Goal: Complete application form: Complete application form

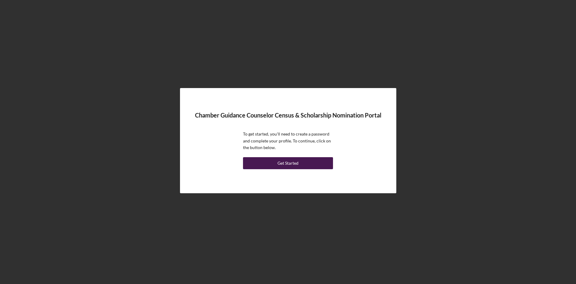
click at [292, 164] on div "Get Started" at bounding box center [288, 163] width 21 height 12
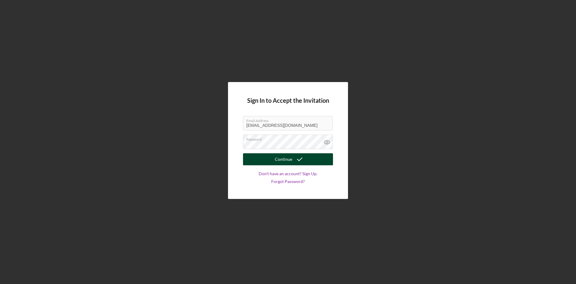
click at [292, 161] on icon "submit" at bounding box center [299, 159] width 15 height 15
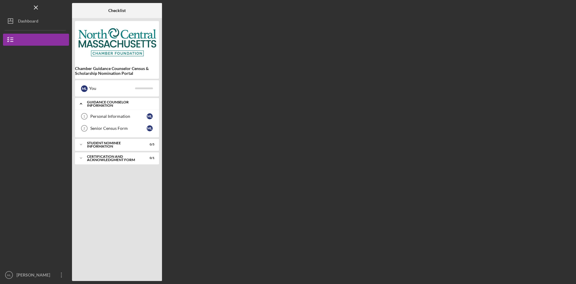
click at [94, 104] on div "Guidance Counselor Information" at bounding box center [119, 103] width 65 height 7
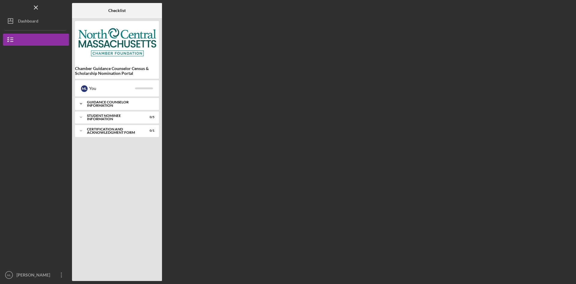
click at [116, 104] on div "Guidance Counselor Information" at bounding box center [119, 103] width 65 height 7
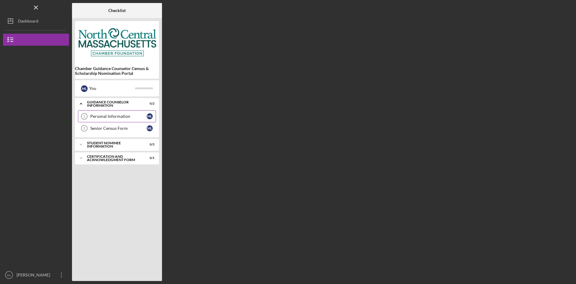
drag, startPoint x: 114, startPoint y: 114, endPoint x: 206, endPoint y: 115, distance: 92.4
click at [114, 114] on div "Personal Information" at bounding box center [118, 116] width 56 height 5
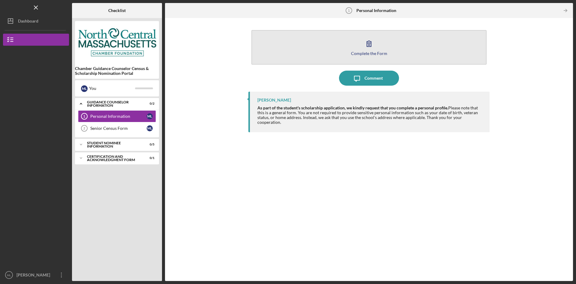
click at [341, 49] on button "Complete the Form Form" at bounding box center [369, 47] width 235 height 35
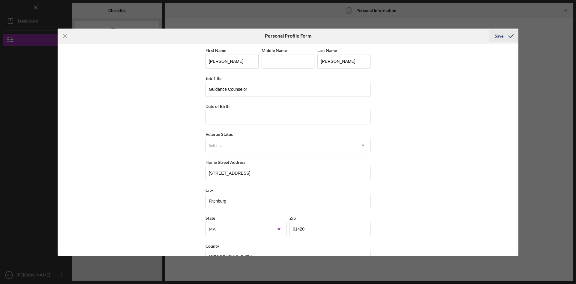
click at [497, 37] on div "Save" at bounding box center [499, 36] width 9 height 12
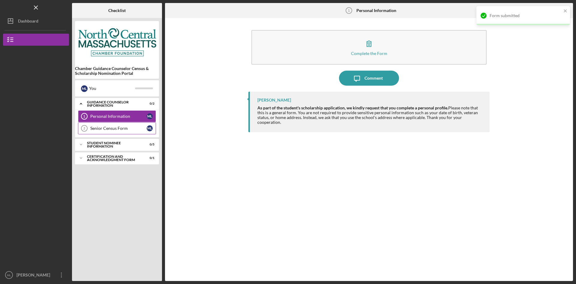
click at [100, 130] on div "Senior Census Form" at bounding box center [118, 128] width 56 height 5
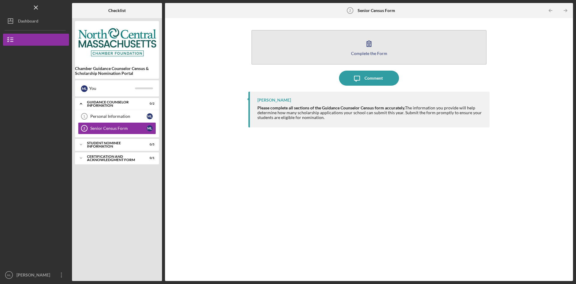
click at [378, 52] on div "Complete the Form" at bounding box center [369, 53] width 36 height 5
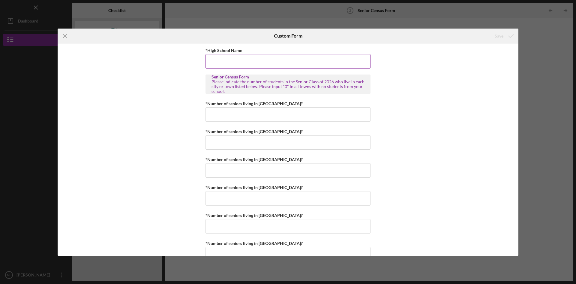
click at [276, 63] on input "*High School Name" at bounding box center [288, 61] width 165 height 14
type input "Fitchburg High School"
type input "1"
type input "0"
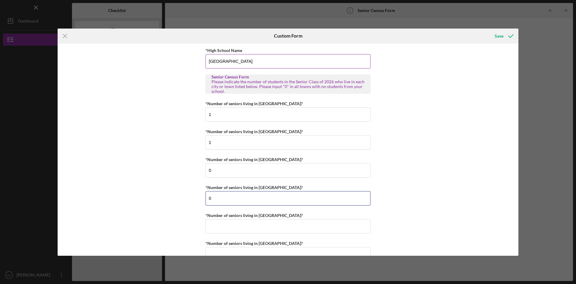
type input "0"
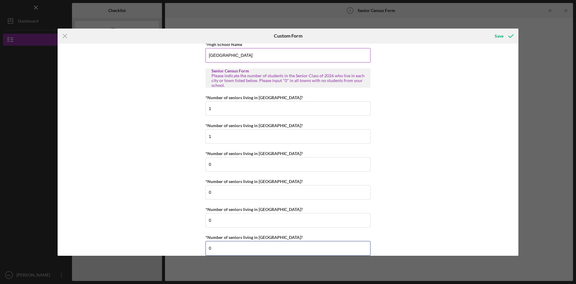
type input "0"
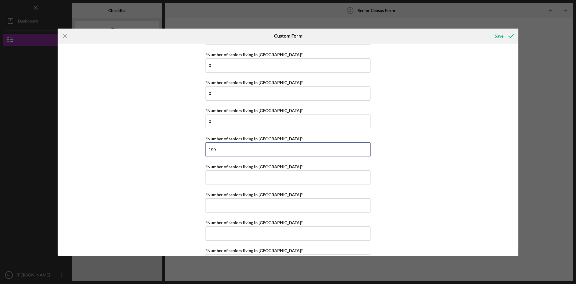
type input "190"
type input "4"
type input "0"
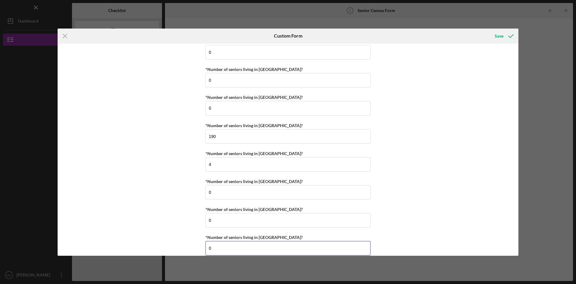
type input "0"
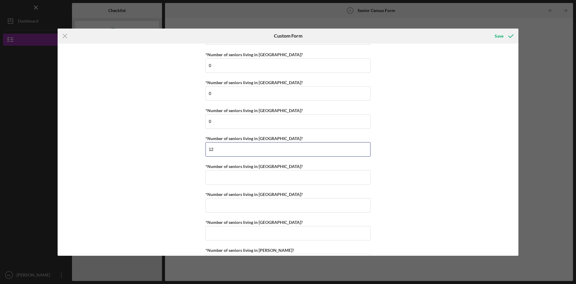
type input "12"
type input "2"
type input "0"
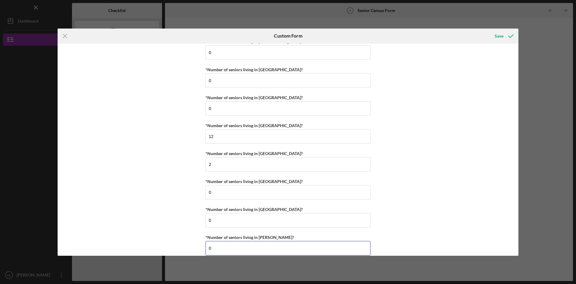
type input "0"
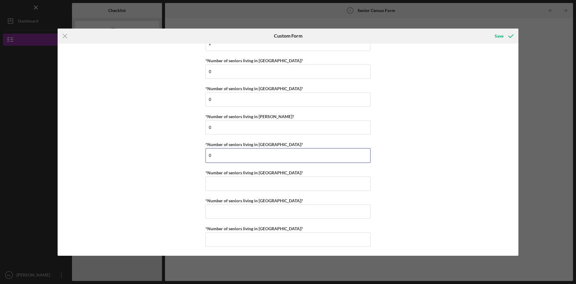
type input "0"
click at [494, 39] on button "Save" at bounding box center [504, 36] width 30 height 12
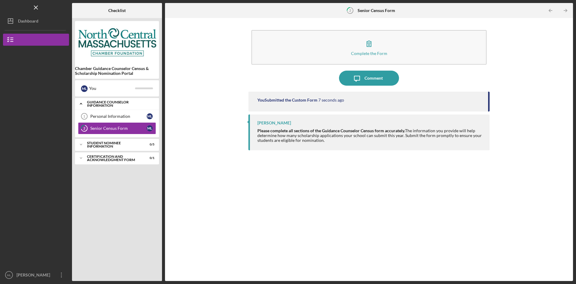
click at [90, 103] on div "Guidance Counselor Information" at bounding box center [119, 103] width 65 height 7
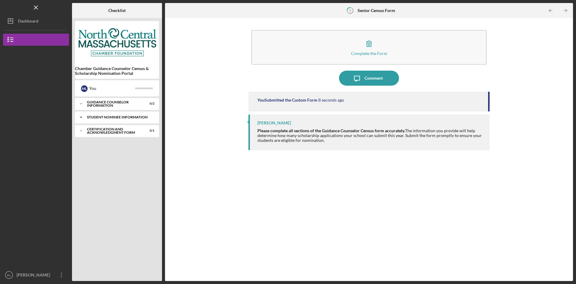
click at [92, 116] on div "Student Nominee Information" at bounding box center [119, 117] width 65 height 4
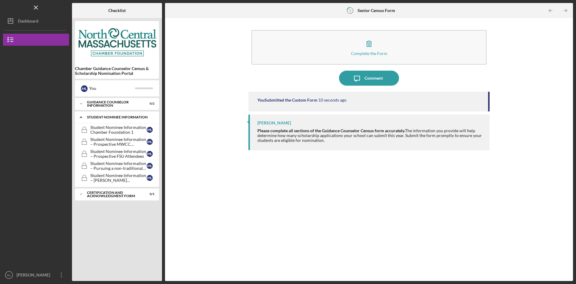
click at [92, 116] on div "Student Nominee Information" at bounding box center [119, 117] width 65 height 4
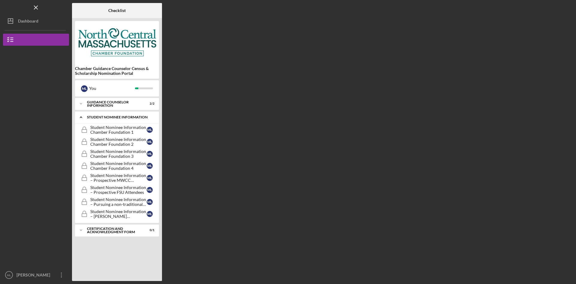
click at [100, 119] on div "Icon/Expander Student Nominee Information 0 / 8" at bounding box center [117, 117] width 84 height 12
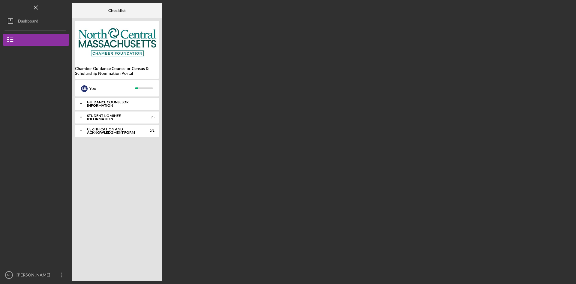
click at [104, 107] on div "Guidance Counselor Information" at bounding box center [119, 103] width 65 height 7
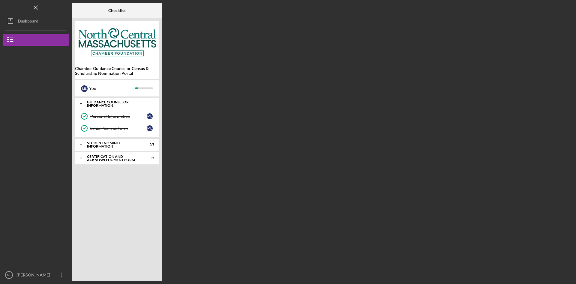
click at [104, 107] on div "Guidance Counselor Information" at bounding box center [119, 103] width 65 height 7
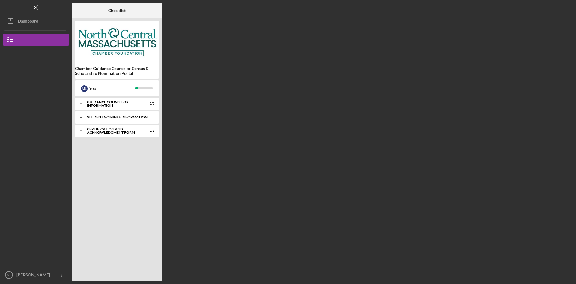
click at [100, 119] on div "Icon/Expander Student Nominee Information 0 / 8" at bounding box center [117, 117] width 84 height 12
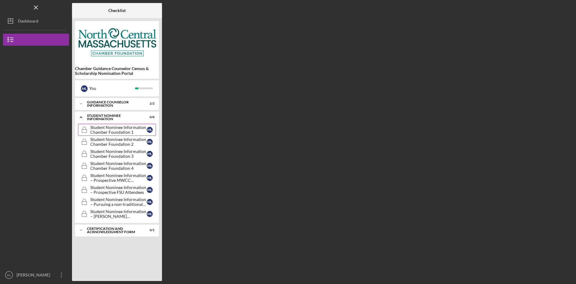
click at [105, 134] on div "Student Nominee Information Chamber Foundation 1" at bounding box center [118, 130] width 56 height 10
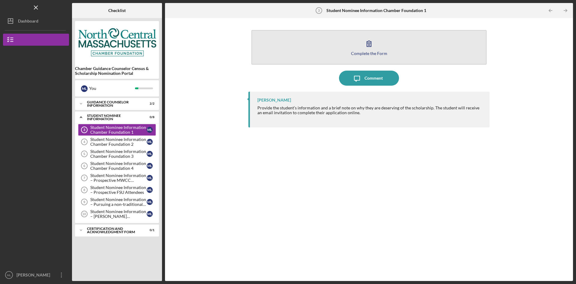
click at [303, 52] on button "Complete the Form Form" at bounding box center [369, 47] width 235 height 35
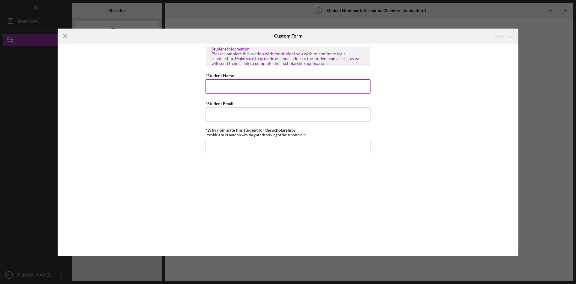
click at [270, 87] on input "*Student Name" at bounding box center [288, 86] width 165 height 14
type input "h"
type input "S"
type input "James Taylor"
type input "j"
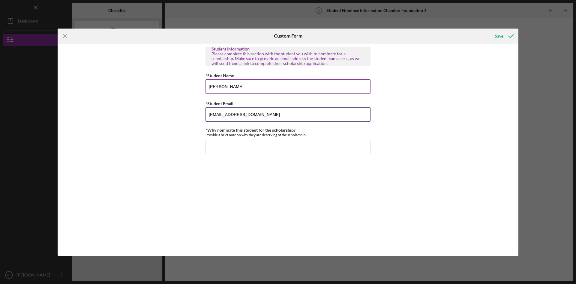
type input "jtaylor@gmail.com"
type input "G"
click at [225, 147] on input "*Why nominate this student for the scholarship?" at bounding box center [288, 147] width 165 height 14
type input "f"
click at [317, 148] on input "*Why nominate this student for the scholarship?" at bounding box center [288, 147] width 165 height 14
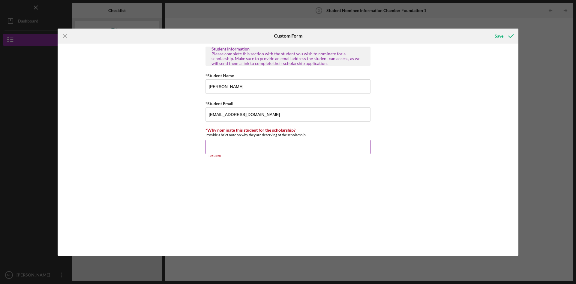
paste input "I am nominating this student for their outstanding academic performance, leader…"
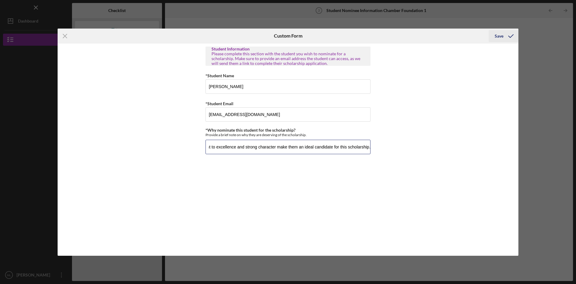
type input "I am nominating this student for their outstanding academic performance, leader…"
click at [505, 35] on icon "submit" at bounding box center [511, 36] width 15 height 15
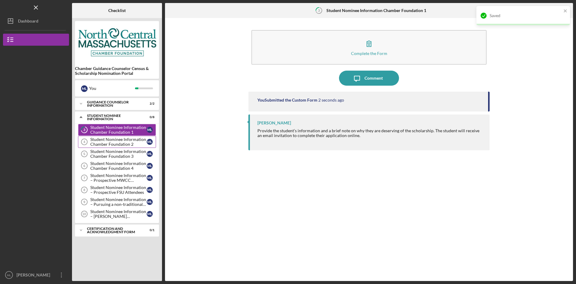
click at [125, 142] on div "Student Nominee Information Chamber Foundation 2" at bounding box center [118, 142] width 56 height 10
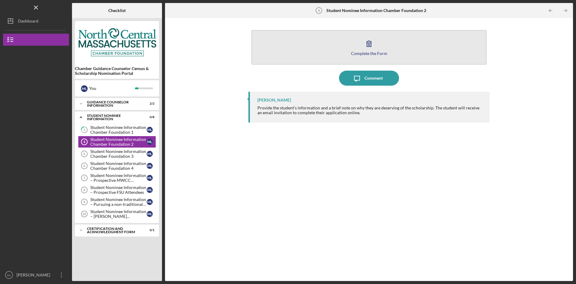
click at [385, 51] on div "Complete the Form" at bounding box center [369, 53] width 36 height 5
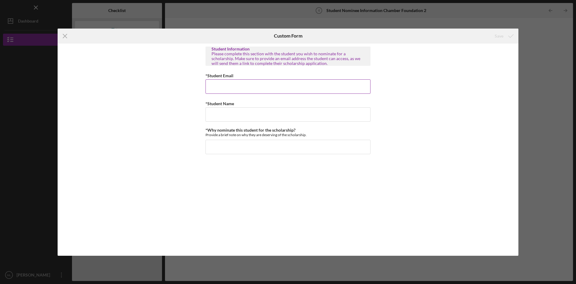
click at [273, 90] on input "*Student Email" at bounding box center [288, 86] width 165 height 14
type input "Taylor Swift"
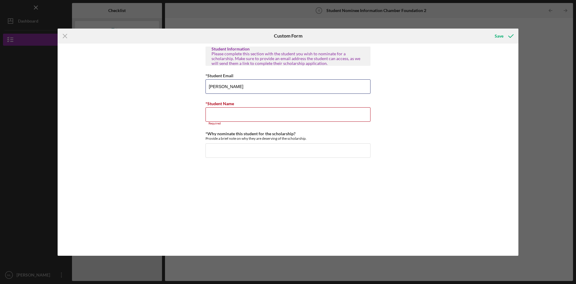
drag, startPoint x: 249, startPoint y: 88, endPoint x: 188, endPoint y: 86, distance: 60.9
click at [188, 86] on div "Student Information Please complete this section with the student you wish to n…" at bounding box center [288, 150] width 461 height 212
click at [224, 113] on input "*Student Name" at bounding box center [288, 117] width 165 height 14
paste input "Taylor Swift"
type input "Taylor Swift"
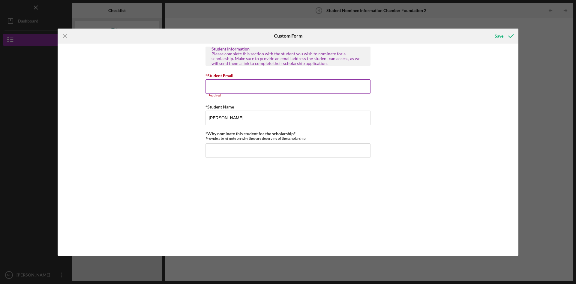
click at [239, 87] on input "*Student Email" at bounding box center [288, 86] width 165 height 14
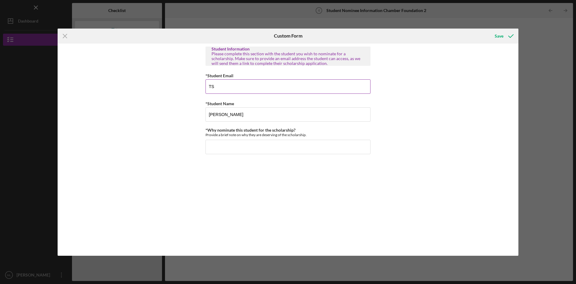
type input "T"
type input "tswift@gmail.com"
click at [228, 144] on input "*Why nominate this student for the scholarship?" at bounding box center [288, 147] width 165 height 14
paste input "Taylor Swift"
type input "Taylor Swift"
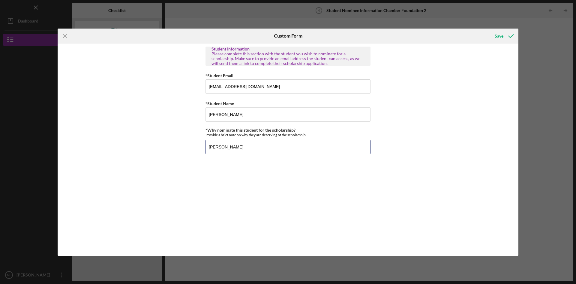
drag, startPoint x: 247, startPoint y: 147, endPoint x: 178, endPoint y: 143, distance: 68.8
click at [179, 144] on div "Student Information Please complete this section with the student you wish to n…" at bounding box center [288, 150] width 461 height 212
click at [291, 148] on input "*Why nominate this student for the scholarship?" at bounding box center [288, 147] width 165 height 14
paste input "I am nominating this student for their outstanding academic performance, leader…"
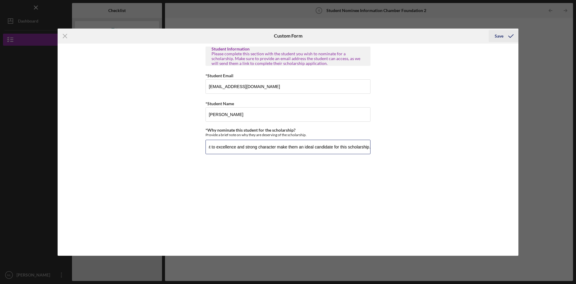
type input "I am nominating this student for their outstanding academic performance, leader…"
click at [505, 34] on icon "submit" at bounding box center [511, 36] width 15 height 15
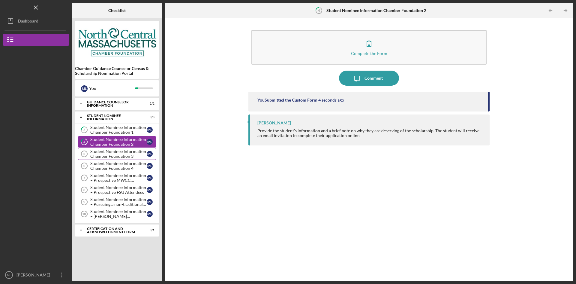
click at [132, 155] on div "Student Nominee Information Chamber Foundation 3" at bounding box center [118, 154] width 56 height 10
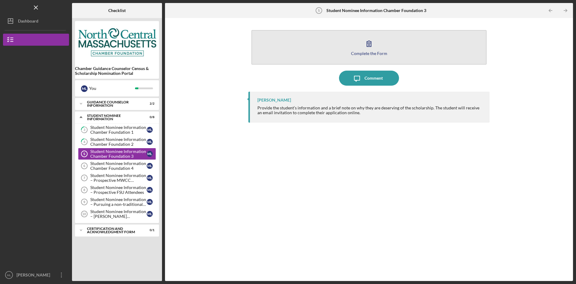
click at [395, 52] on button "Complete the Form Form" at bounding box center [369, 47] width 235 height 35
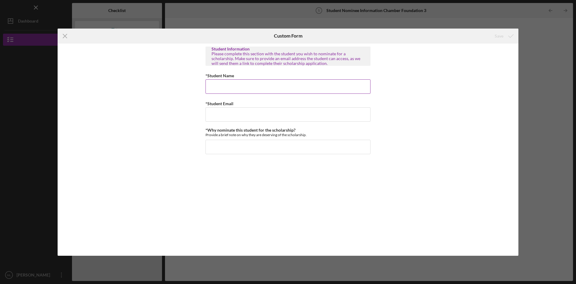
click at [225, 89] on input "*Student Name" at bounding box center [288, 86] width 165 height 14
type input "M"
type input "James Bay"
type input "jbay@gmail.com"
paste input "I am nominating this student for their outstanding academic performance, leader…"
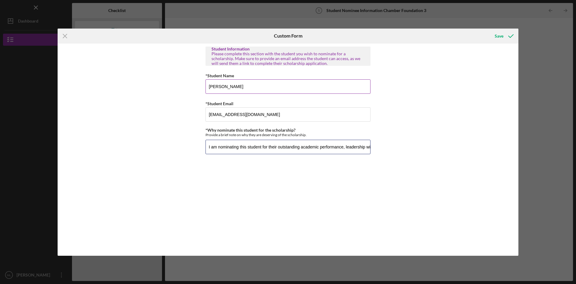
scroll to position [0, 332]
type input "I am nominating this student for their outstanding academic performance, leader…"
click at [501, 39] on div "Save" at bounding box center [499, 36] width 9 height 12
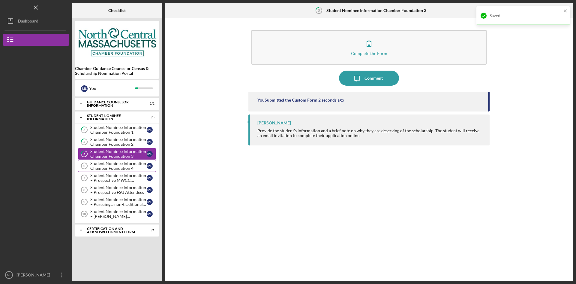
click at [105, 165] on div "Student Nominee Information Chamber Foundation 4" at bounding box center [118, 166] width 56 height 10
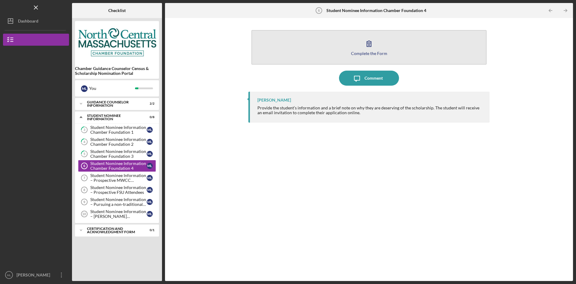
click at [359, 53] on div "Complete the Form" at bounding box center [369, 53] width 36 height 5
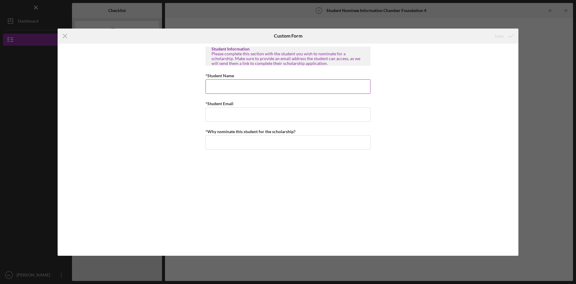
click at [320, 85] on input "*Student Name" at bounding box center [288, 86] width 165 height 14
type input "Mark Antony"
click at [237, 114] on input "*Student Email" at bounding box center [288, 114] width 165 height 14
type input "mantony@gmail.com"
paste input "I am nominating this student for their outstanding academic performance, leader…"
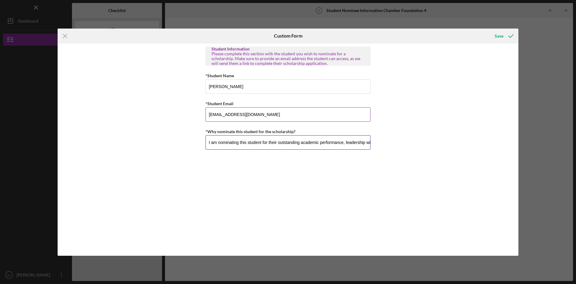
scroll to position [0, 332]
type input "I am nominating this student for their outstanding academic performance, leader…"
click at [498, 39] on div "Save" at bounding box center [499, 36] width 9 height 12
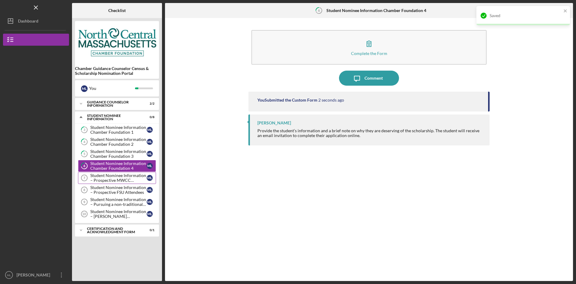
click at [111, 181] on div "Student Nominee Information – Prospective MWCC Attendees" at bounding box center [118, 178] width 56 height 10
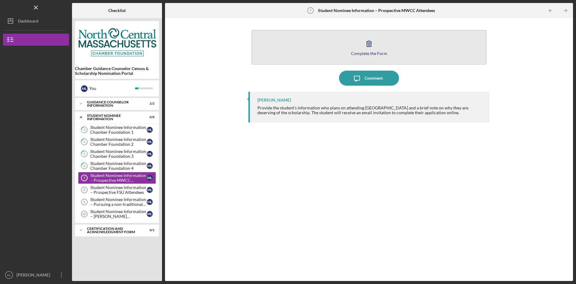
click at [373, 54] on div "Complete the Form" at bounding box center [369, 53] width 36 height 5
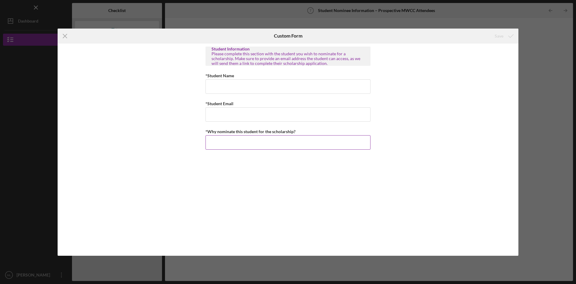
click at [247, 141] on input "*Why nominate this student for the scholarship?" at bounding box center [288, 142] width 165 height 14
paste input "I am nominating this student for their outstanding academic performance, leader…"
type input "I am nominating this student for their outstanding academic performance, leader…"
click at [232, 90] on input "*Student Name" at bounding box center [288, 86] width 165 height 14
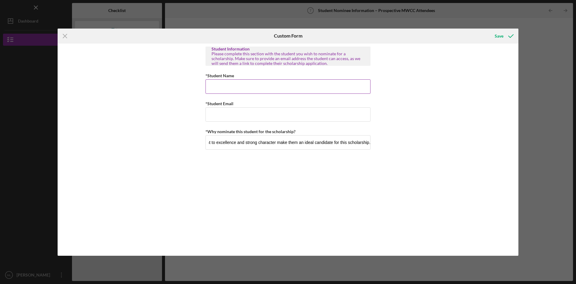
scroll to position [0, 0]
type input "Len Barns"
type input "lbarns@gmail.com"
click at [499, 37] on div "Save" at bounding box center [499, 36] width 9 height 12
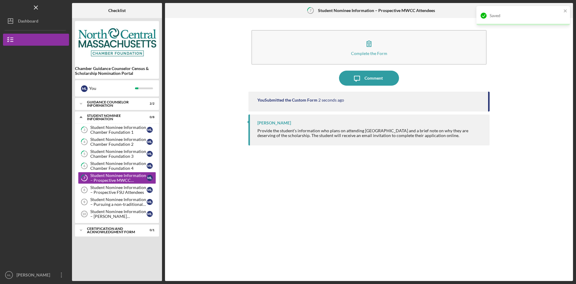
drag, startPoint x: 125, startPoint y: 188, endPoint x: 166, endPoint y: 183, distance: 41.1
click at [125, 188] on div "Student Nominee Information – Prospective FSU Attendees" at bounding box center [118, 190] width 56 height 10
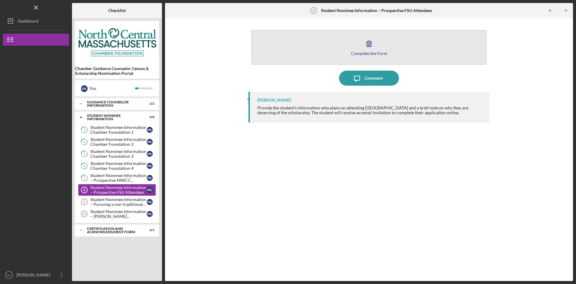
click at [369, 48] on icon "button" at bounding box center [369, 43] width 15 height 15
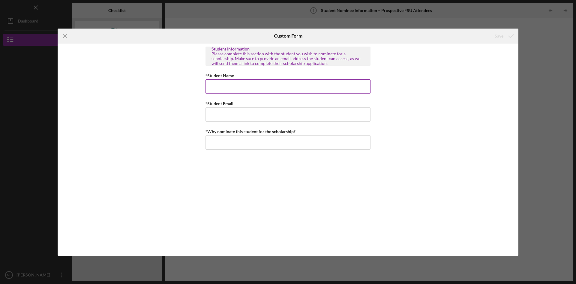
click at [300, 83] on input "*Student Name" at bounding box center [288, 86] width 165 height 14
type input "Wendy London"
type input "wlondon@gmail.com"
paste input "I am nominating this student for their outstanding academic performance, leader…"
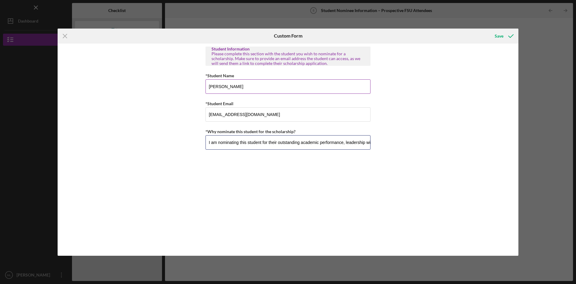
scroll to position [0, 332]
type input "I am nominating this student for their outstanding academic performance, leader…"
click at [500, 35] on div "Save" at bounding box center [499, 36] width 9 height 12
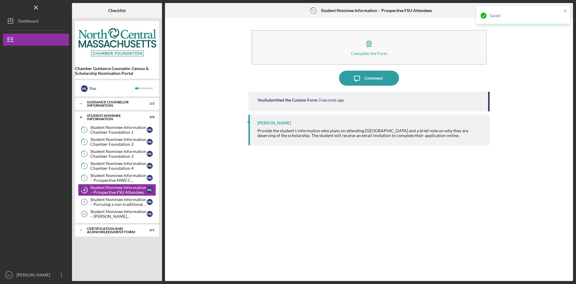
drag, startPoint x: 120, startPoint y: 205, endPoint x: 172, endPoint y: 214, distance: 52.7
click at [120, 205] on div "Student Nominee Information – Pursuing a non-traditional career" at bounding box center [118, 202] width 56 height 10
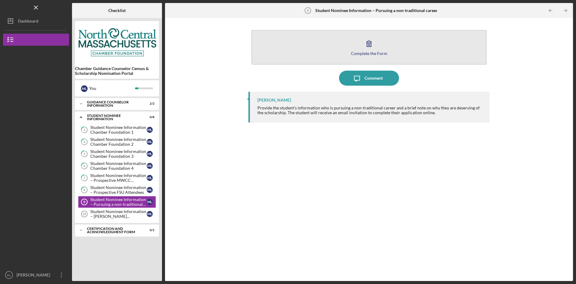
click at [412, 52] on button "Complete the Form Form" at bounding box center [369, 47] width 235 height 35
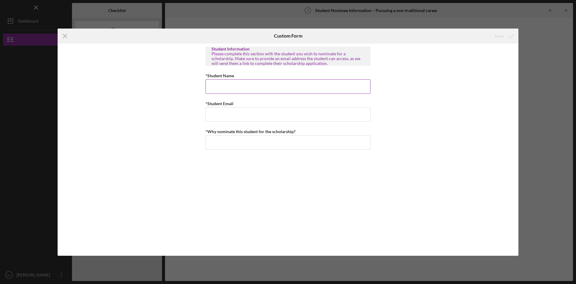
click at [267, 89] on input "*Student Name" at bounding box center [288, 86] width 165 height 14
type input "Jamie"
type input "Oxford"
paste input "I am nominating this student for their outstanding academic performance, leader…"
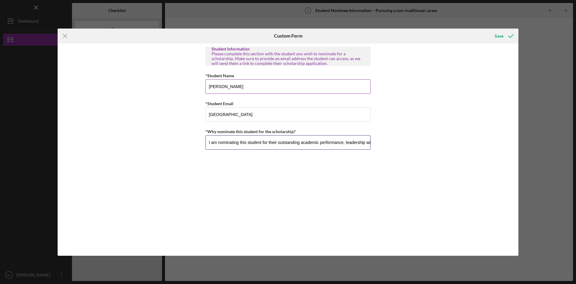
scroll to position [0, 332]
type input "I am nominating this student for their outstanding academic performance, leader…"
click at [499, 41] on div "Save" at bounding box center [499, 36] width 9 height 12
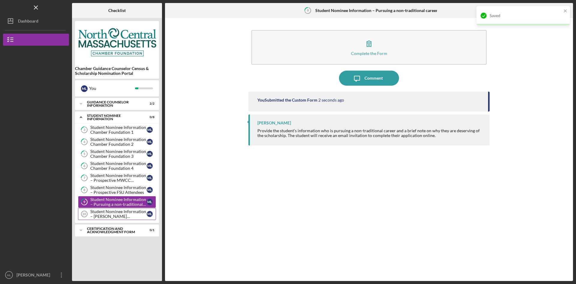
drag, startPoint x: 110, startPoint y: 216, endPoint x: 139, endPoint y: 216, distance: 28.2
click at [110, 216] on div "Student Nominee Information – McKeehan Scholarship" at bounding box center [118, 214] width 56 height 10
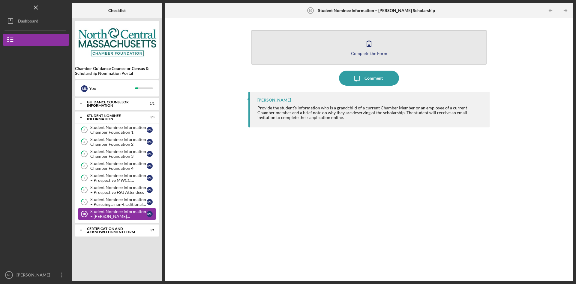
click at [353, 55] on div "Complete the Form" at bounding box center [369, 53] width 36 height 5
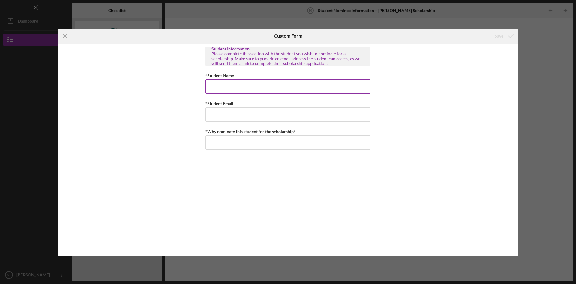
click at [256, 85] on input "*Student Name" at bounding box center [288, 86] width 165 height 14
click at [64, 36] on icon "Icon/Menu Close" at bounding box center [65, 36] width 15 height 15
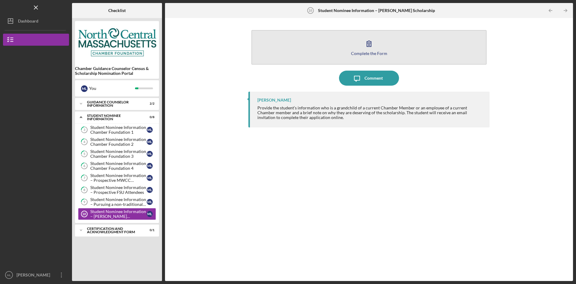
click at [389, 49] on button "Complete the Form Form" at bounding box center [369, 47] width 235 height 35
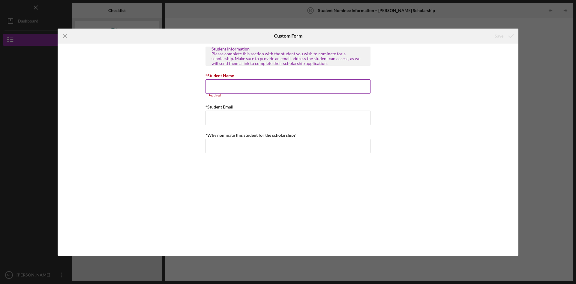
click at [259, 91] on input "*Student Name" at bounding box center [288, 86] width 165 height 14
type input "w"
click at [251, 115] on input "*Student Email" at bounding box center [288, 114] width 165 height 14
click at [245, 80] on input "Maggie" at bounding box center [288, 86] width 165 height 14
type input "Maggie Stone"
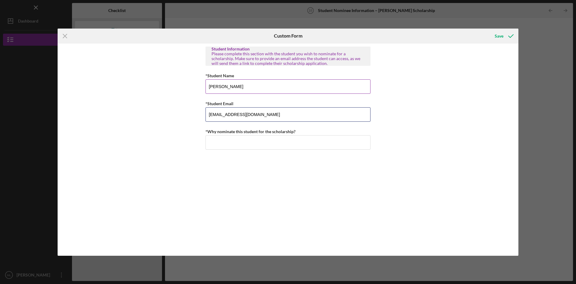
type input "mstone@gmail.com"
paste input "I am nominating this student for their outstanding academic performance, leader…"
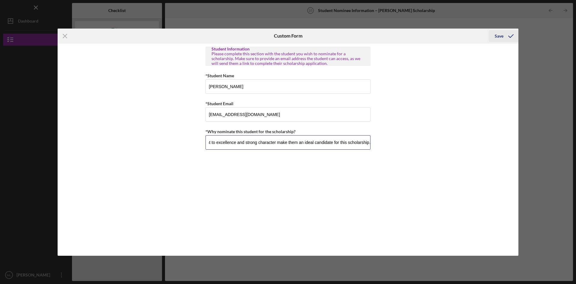
type input "I am nominating this student for their outstanding academic performance, leader…"
click at [504, 38] on icon "submit" at bounding box center [511, 36] width 15 height 15
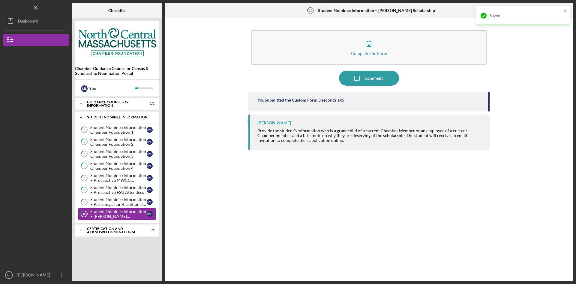
click at [86, 117] on icon "Icon/Expander" at bounding box center [81, 117] width 12 height 12
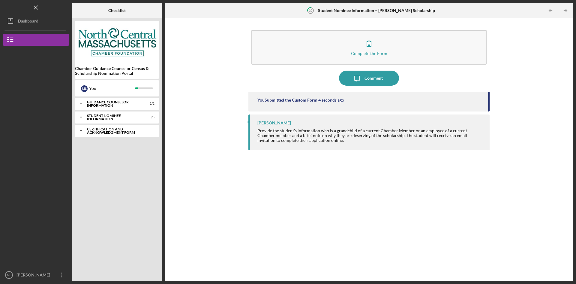
click at [101, 132] on div "Certification and Acknowledgment Form" at bounding box center [119, 130] width 65 height 7
click at [107, 146] on link "Signature Required 11 Signature Required M L" at bounding box center [117, 143] width 78 height 12
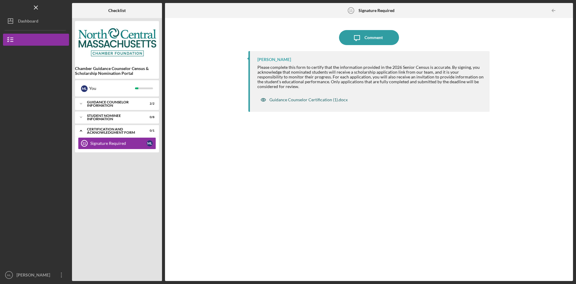
click at [312, 101] on div "Guidance Counselor Certification (1).docx" at bounding box center [309, 99] width 78 height 5
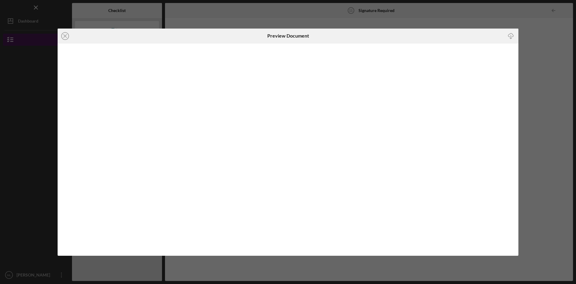
drag, startPoint x: 63, startPoint y: 36, endPoint x: 66, endPoint y: 36, distance: 3.3
click at [62, 37] on icon "Icon/Close" at bounding box center [65, 36] width 15 height 15
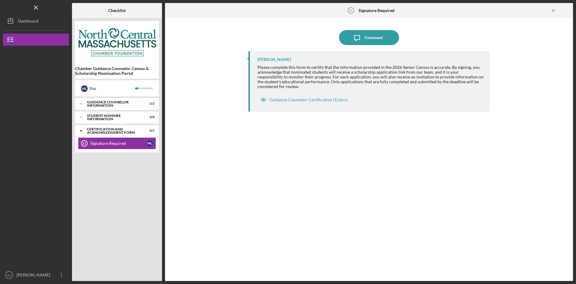
click at [323, 156] on div "Bea Lee Please complete this form to certify that the information provided in t…" at bounding box center [369, 161] width 241 height 221
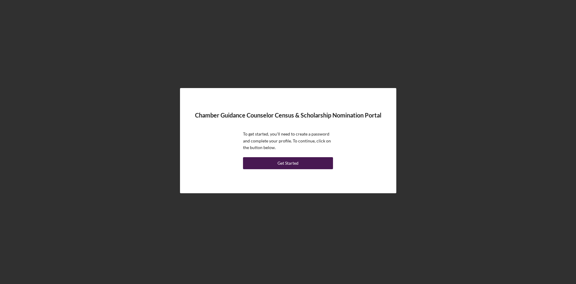
click at [284, 164] on div "Get Started" at bounding box center [288, 163] width 21 height 12
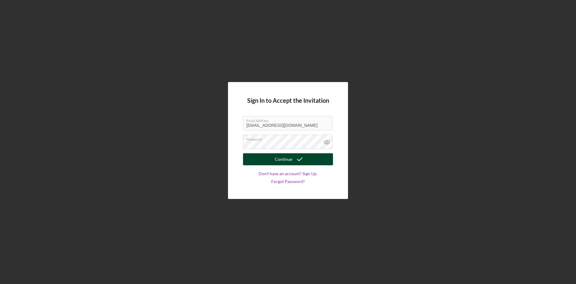
click at [296, 158] on icon "submit" at bounding box center [299, 159] width 15 height 15
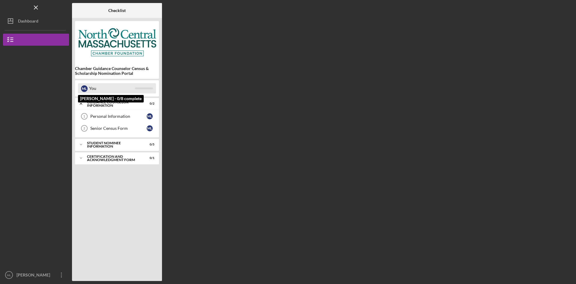
click at [102, 86] on div "You" at bounding box center [112, 88] width 46 height 10
click at [92, 118] on div "Personal Information" at bounding box center [118, 116] width 56 height 5
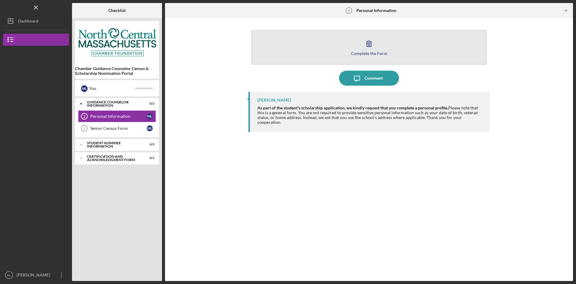
click at [322, 59] on button "Complete the Form Form" at bounding box center [369, 47] width 235 height 35
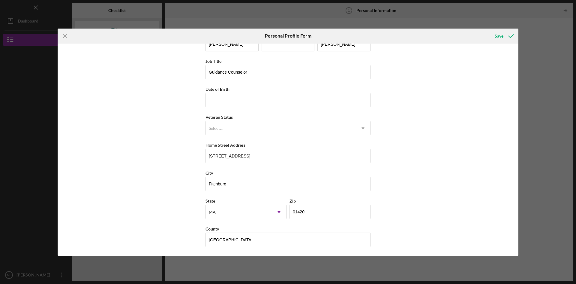
scroll to position [17, 0]
click at [508, 35] on icon "submit" at bounding box center [511, 36] width 15 height 15
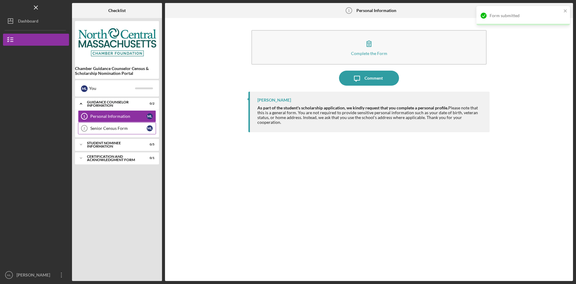
click at [100, 126] on div "Senior Census Form" at bounding box center [118, 128] width 56 height 5
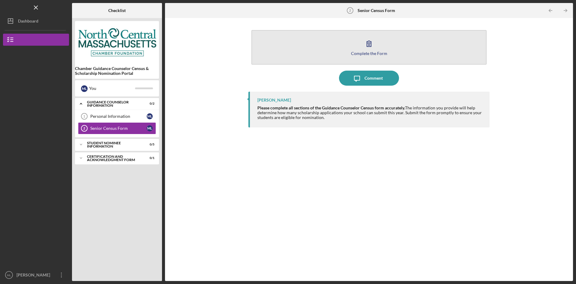
click at [382, 50] on button "Complete the Form Form" at bounding box center [369, 47] width 235 height 35
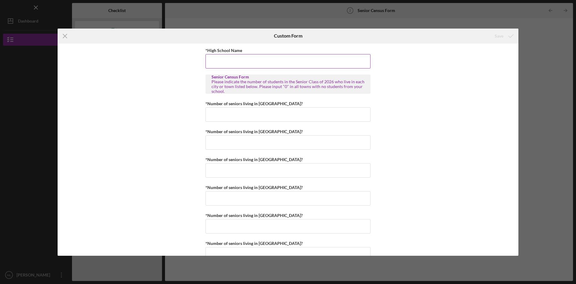
click at [252, 63] on input "*High School Name" at bounding box center [288, 61] width 165 height 14
type input "[GEOGRAPHIC_DATA]"
type input "1"
type input "0"
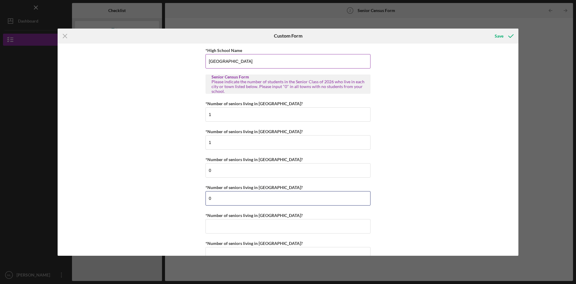
type input "0"
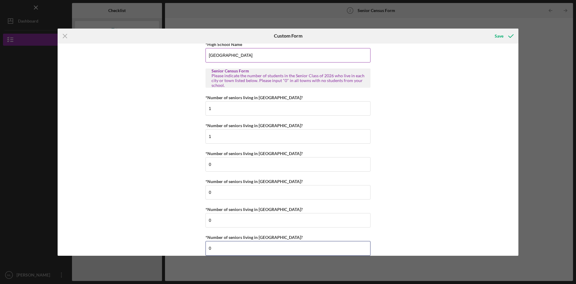
type input "0"
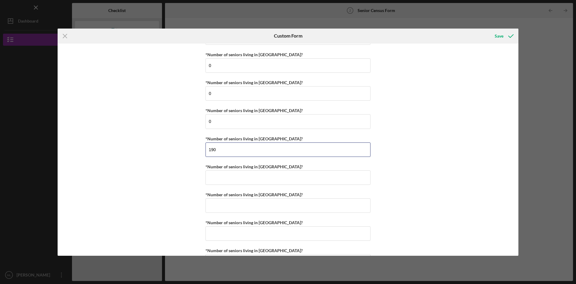
type input "190"
type input "4"
type input "0"
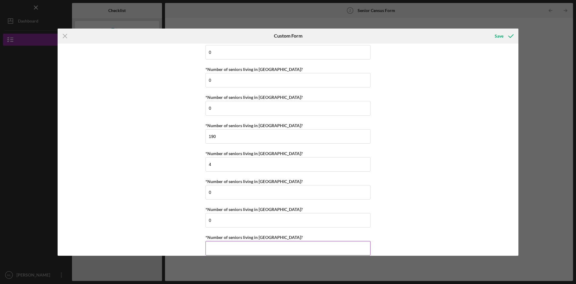
click at [316, 243] on input "*Number of seniors living in [GEOGRAPHIC_DATA]?" at bounding box center [288, 248] width 165 height 14
type input "0"
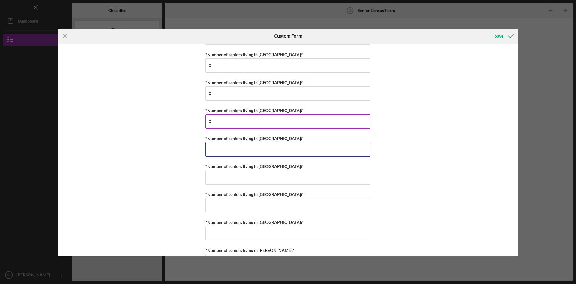
type input "0"
type input "12"
type input "2"
type input "0"
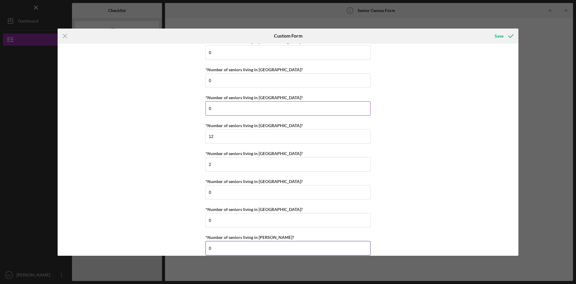
type input "0"
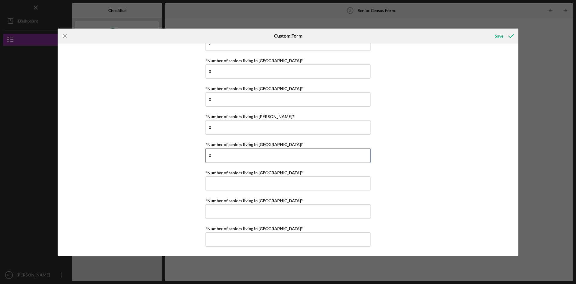
type input "0"
click at [502, 37] on div "Save" at bounding box center [499, 36] width 9 height 12
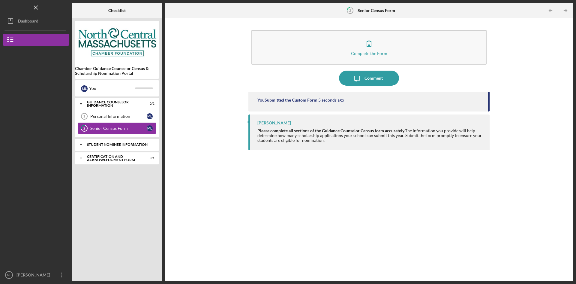
click at [100, 147] on div "Icon/Expander Student Nominee Information 0 / 5" at bounding box center [117, 144] width 84 height 12
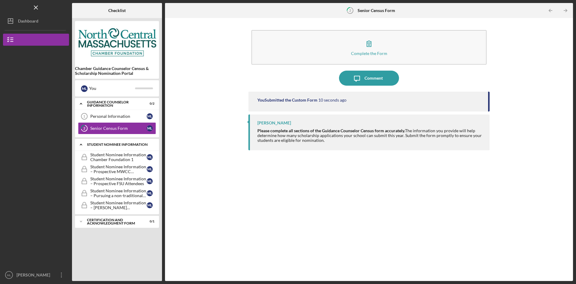
click at [97, 143] on div "Student Nominee Information" at bounding box center [119, 145] width 65 height 4
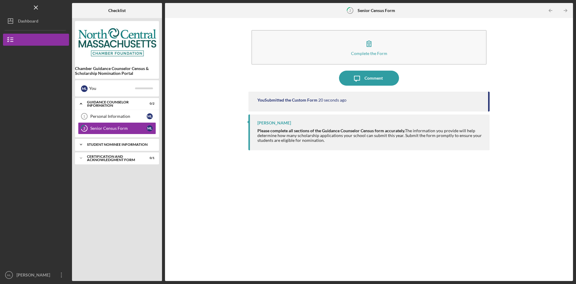
click at [106, 144] on div "Student Nominee Information" at bounding box center [119, 145] width 65 height 4
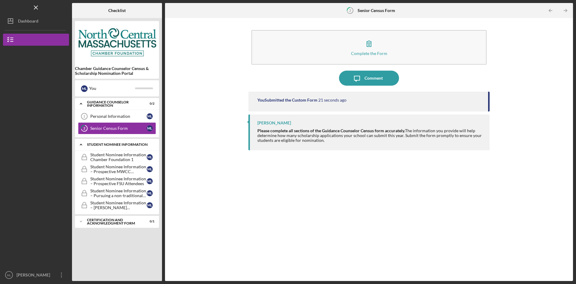
click at [106, 144] on div "Student Nominee Information" at bounding box center [119, 145] width 65 height 4
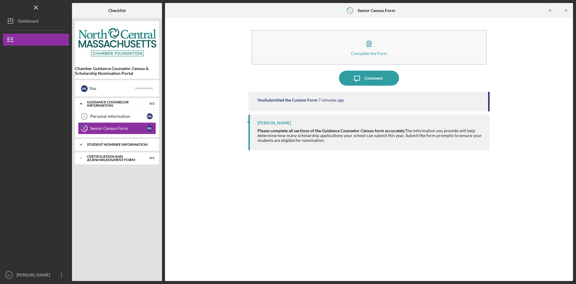
click at [124, 143] on div "Student Nominee Information" at bounding box center [119, 145] width 65 height 4
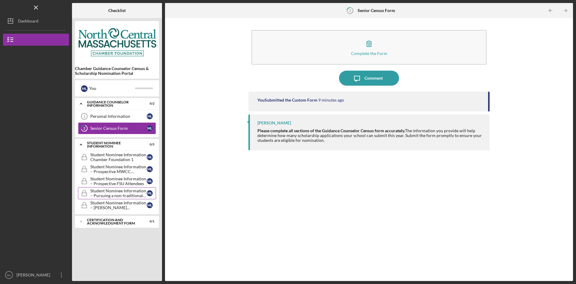
click at [140, 191] on div "Student Nominee Information – Pursuing a non-traditional career" at bounding box center [118, 193] width 56 height 10
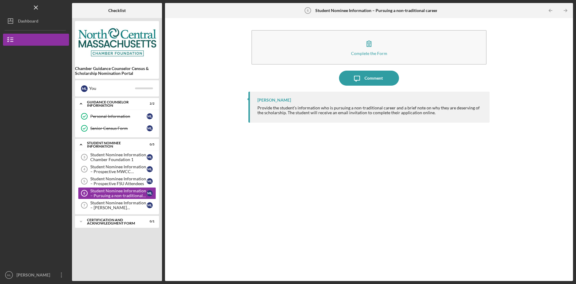
drag, startPoint x: 398, startPoint y: 178, endPoint x: 338, endPoint y: 172, distance: 60.3
click at [398, 178] on div "[PERSON_NAME] Provide the student’s information who is pursuing a non-tradition…" at bounding box center [369, 182] width 241 height 180
click at [78, 144] on icon "Icon/Expander" at bounding box center [81, 144] width 12 height 12
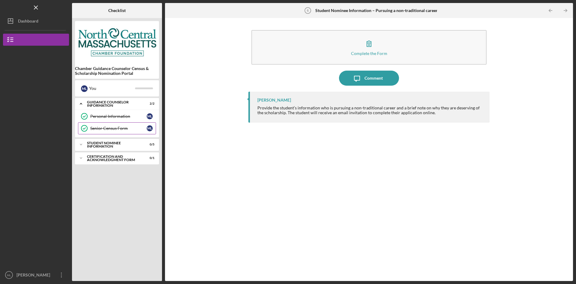
click at [89, 127] on icon "Senior Census Form" at bounding box center [84, 128] width 15 height 15
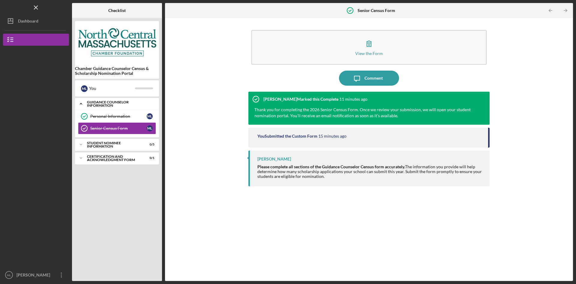
click at [99, 105] on div "Guidance Counselor Information" at bounding box center [119, 103] width 65 height 7
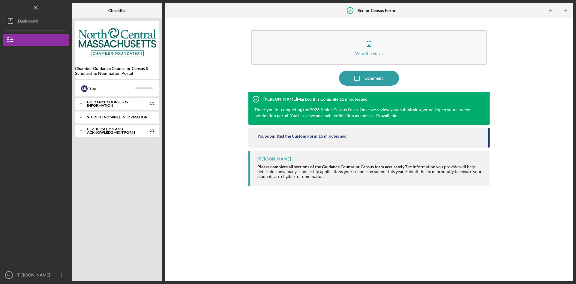
drag, startPoint x: 98, startPoint y: 116, endPoint x: 105, endPoint y: 121, distance: 8.2
click at [98, 116] on div "Student Nominee Information" at bounding box center [119, 117] width 65 height 4
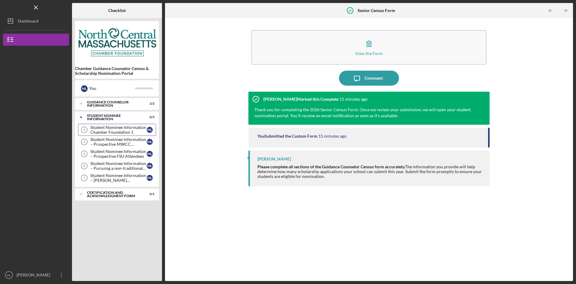
click at [113, 127] on div "Student Nominee Information Chamber Foundation 1" at bounding box center [118, 130] width 56 height 10
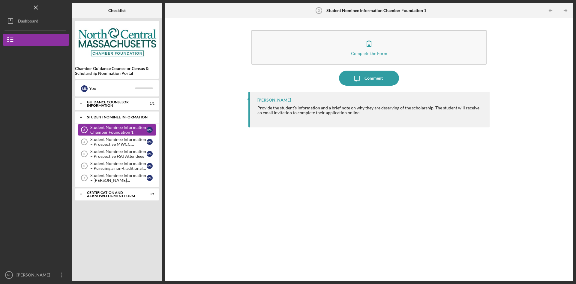
click at [94, 115] on div "Icon/Expander Student Nominee Information 0 / 5" at bounding box center [117, 117] width 84 height 12
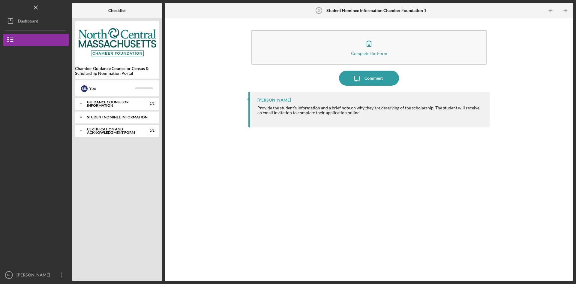
click at [94, 115] on div "Student Nominee Information" at bounding box center [119, 117] width 65 height 4
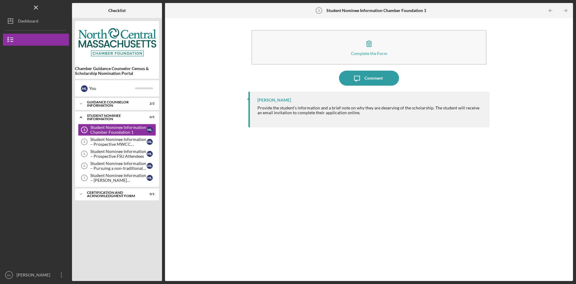
click at [428, 173] on div "[PERSON_NAME] Provide the student’s information and a brief note on why they ar…" at bounding box center [369, 182] width 241 height 180
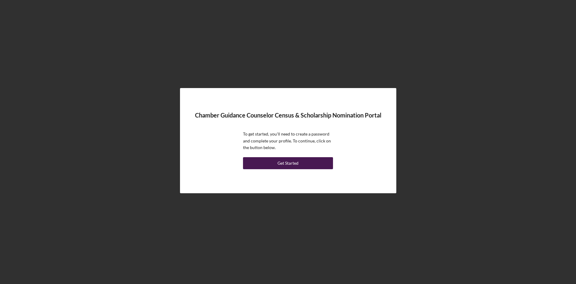
click at [274, 166] on button "Get Started" at bounding box center [288, 163] width 90 height 12
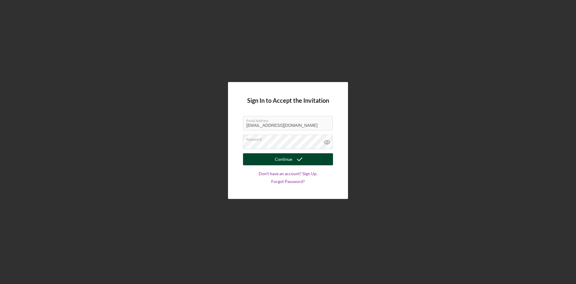
click at [282, 160] on div "Continue" at bounding box center [283, 159] width 17 height 12
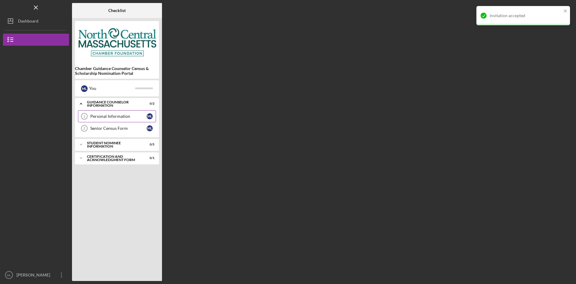
click at [100, 120] on link "Personal Information 1 Personal Information M L" at bounding box center [117, 116] width 78 height 12
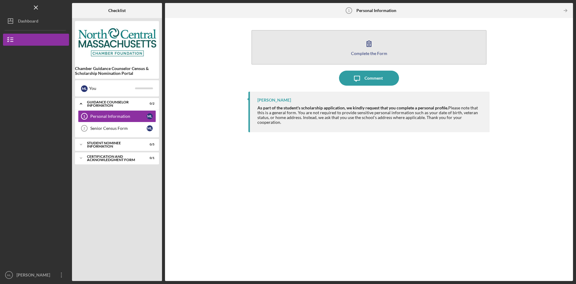
click at [341, 48] on button "Complete the Form Form" at bounding box center [369, 47] width 235 height 35
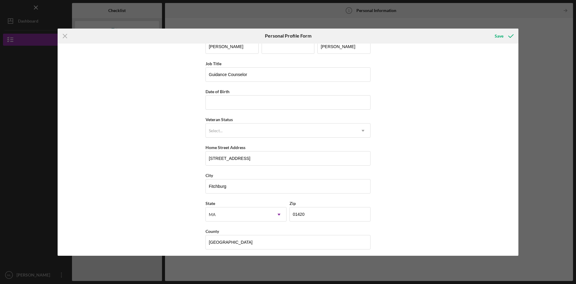
scroll to position [17, 0]
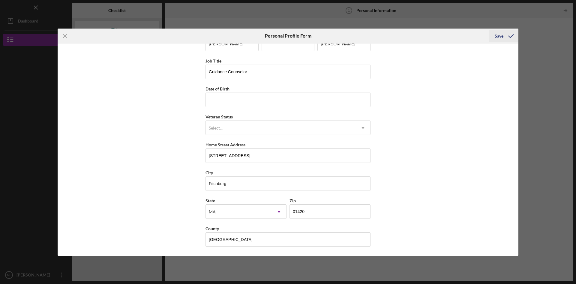
click at [502, 35] on div "Save" at bounding box center [499, 36] width 9 height 12
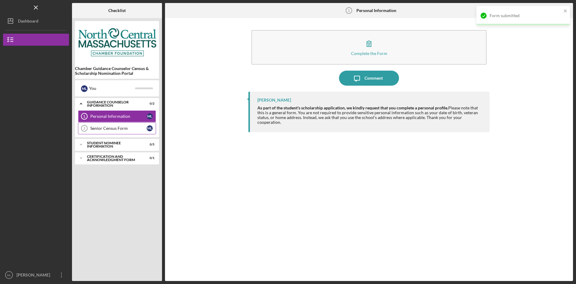
click at [103, 124] on link "Senior Census Form 2 Senior Census Form M L" at bounding box center [117, 128] width 78 height 12
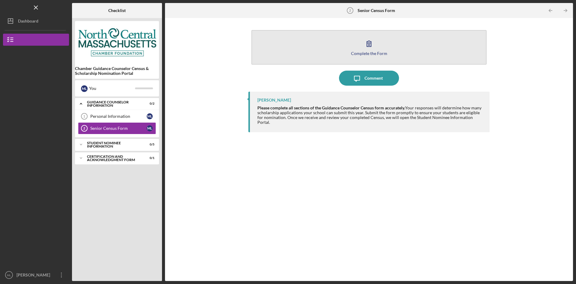
click at [392, 49] on button "Complete the Form Form" at bounding box center [369, 47] width 235 height 35
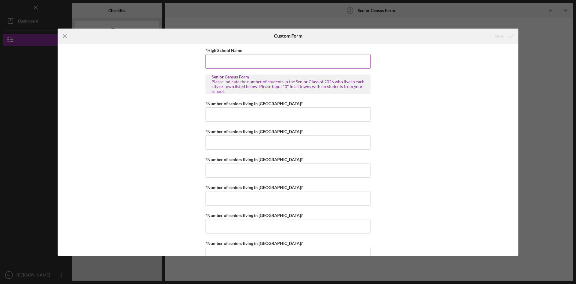
click at [229, 63] on input "*High School Name" at bounding box center [288, 61] width 165 height 14
type input "[GEOGRAPHIC_DATA]"
type input "1"
type input "0"
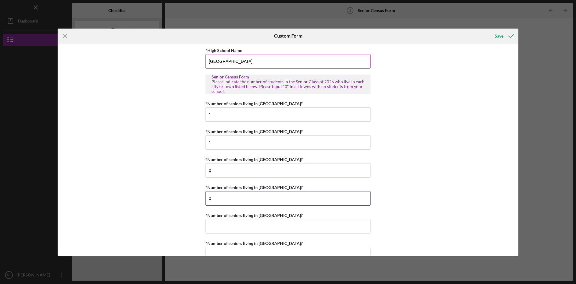
type input "0"
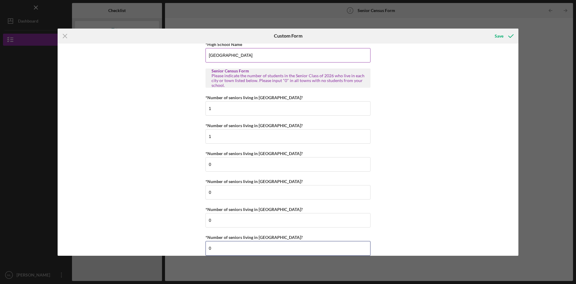
type input "0"
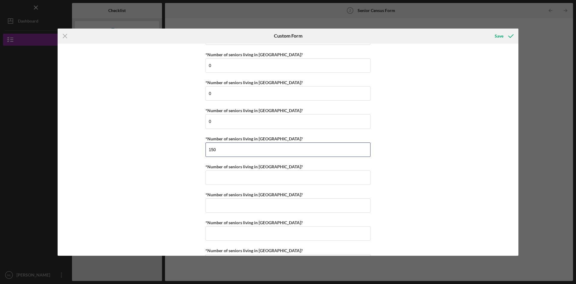
type input "150"
type input "3"
type input "0"
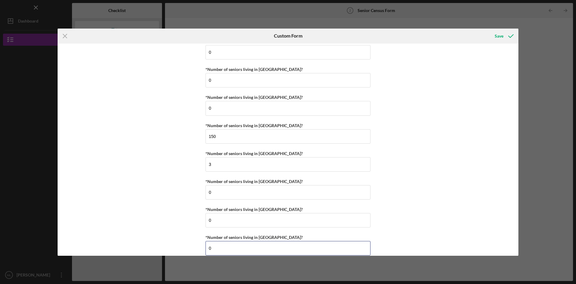
type input "0"
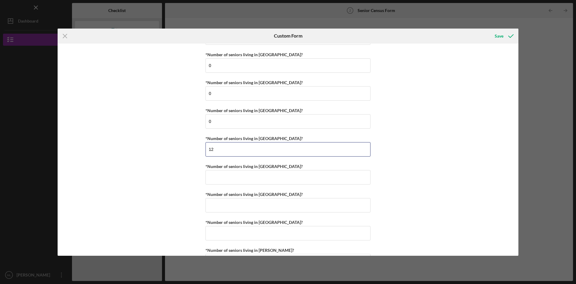
type input "12"
type input "2"
type input "0"
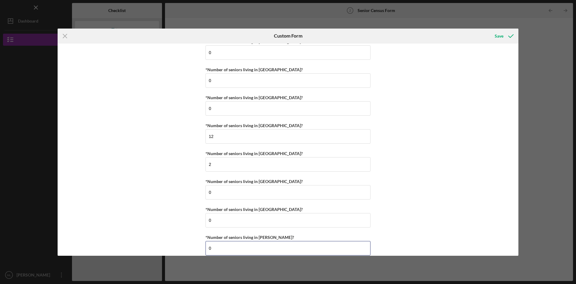
type input "0"
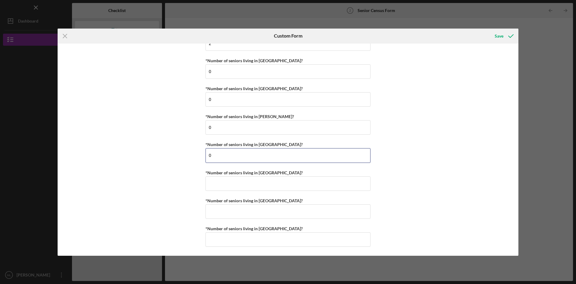
type input "0"
type input "1"
type input "0"
click at [493, 38] on button "Save" at bounding box center [504, 36] width 30 height 12
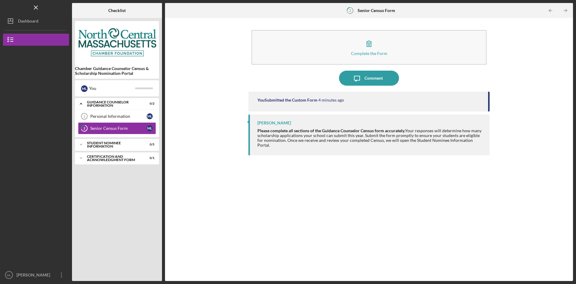
drag, startPoint x: 277, startPoint y: 192, endPoint x: 269, endPoint y: 197, distance: 9.3
click at [277, 192] on div "You Submitted the Custom Form 4 minutes ago [PERSON_NAME] Please complete all s…" at bounding box center [369, 182] width 241 height 180
click at [118, 117] on div "Personal Information" at bounding box center [118, 116] width 56 height 5
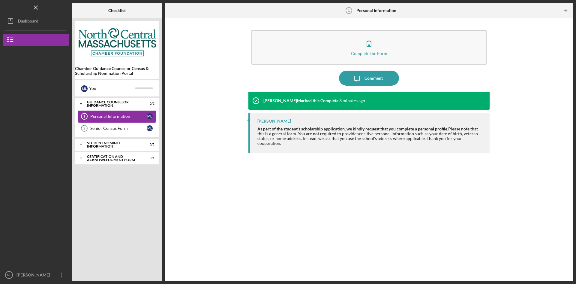
click at [117, 126] on div "Senior Census Form" at bounding box center [118, 128] width 56 height 5
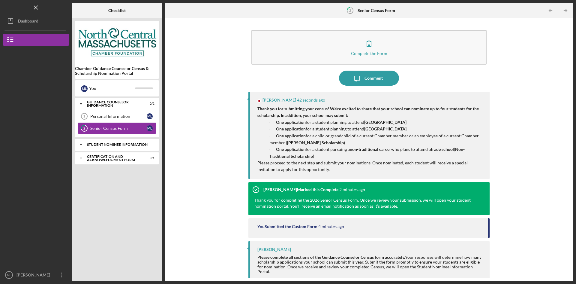
click at [115, 147] on div "Icon/Expander Student Nominee Information 0 / 5" at bounding box center [117, 144] width 84 height 12
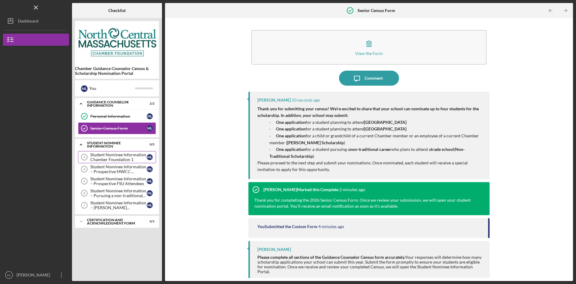
click at [101, 157] on div "Student Nominee Information Chamber Foundation 1" at bounding box center [118, 157] width 56 height 10
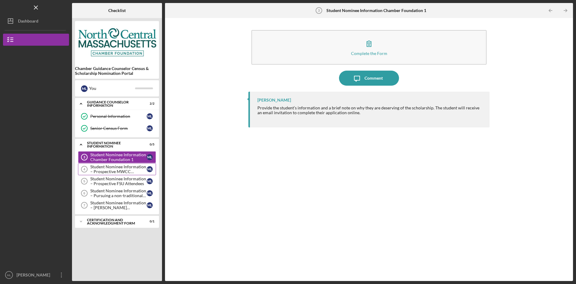
click at [121, 166] on div "Student Nominee Information – Prospective MWCC Attendees" at bounding box center [118, 169] width 56 height 10
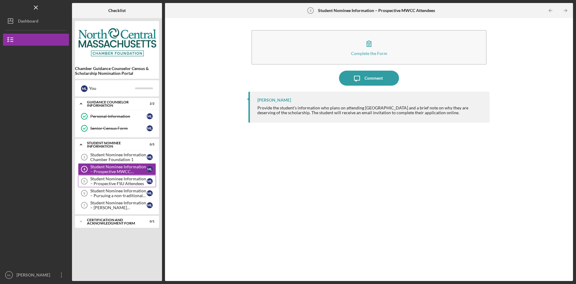
click at [119, 183] on div "Student Nominee Information – Prospective FSU Attendees" at bounding box center [118, 181] width 56 height 10
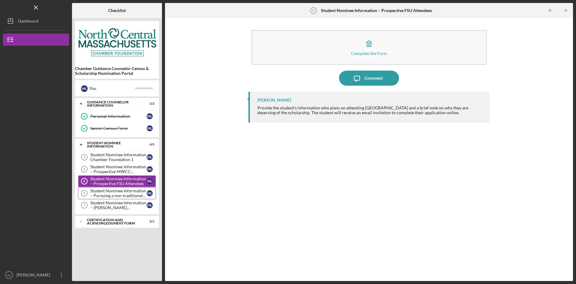
click at [119, 193] on div "Student Nominee Information – Pursuing a non-traditional career" at bounding box center [118, 193] width 56 height 10
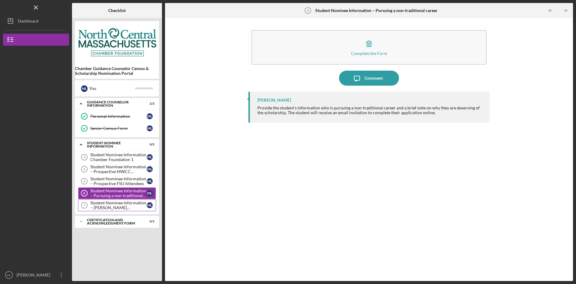
click at [118, 200] on link "Student Nominee Information – McKeehan Scholarship 7 Student Nominee Informatio…" at bounding box center [117, 205] width 78 height 12
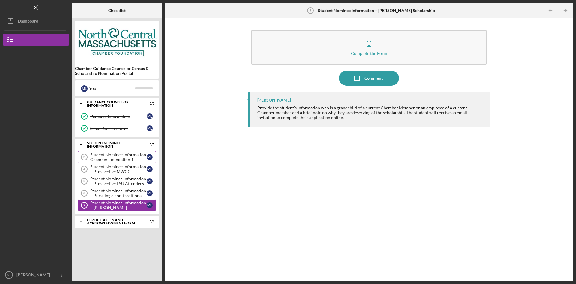
click at [125, 157] on div "Student Nominee Information Chamber Foundation 1" at bounding box center [118, 157] width 56 height 10
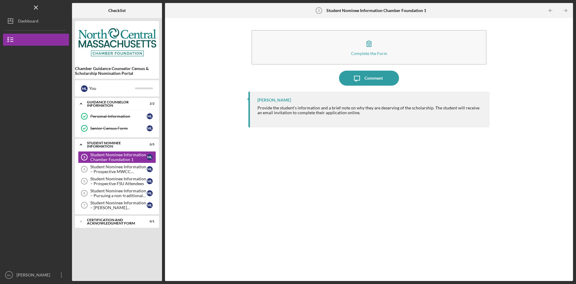
click at [559, 62] on div "Complete the Form Form Icon/Message Comment Bea Lee Provide the student’s infor…" at bounding box center [369, 149] width 402 height 257
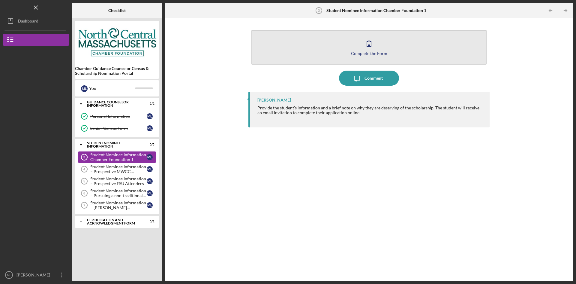
click at [320, 44] on button "Complete the Form Form" at bounding box center [369, 47] width 235 height 35
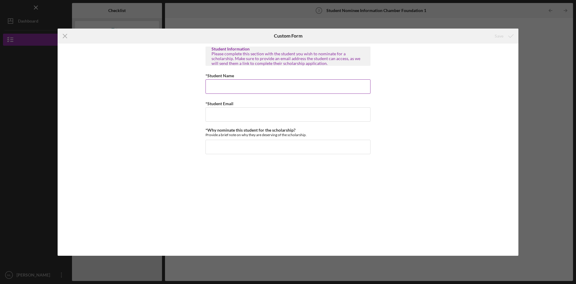
click at [318, 89] on input "*Student Name" at bounding box center [288, 86] width 165 height 14
type input "Joe Jones"
type input "jjones@gmail.com"
click at [285, 149] on input "*Why nominate this student for the scholarship?" at bounding box center [288, 147] width 165 height 14
paste input "I am honored to nominate Jordan Lee for the Bright Futures Scholarship, as she …"
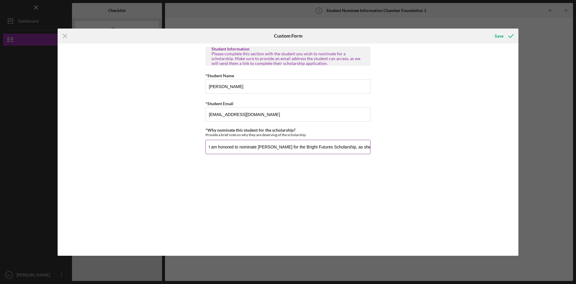
scroll to position [0, 648]
click at [273, 149] on input "I am honored to nominate Jordan Lee for the Bright Futures Scholarship, as she …" at bounding box center [288, 147] width 165 height 14
click at [346, 146] on input "I am honored to nominate Jordan Lee for the Bright Futures Scholarship, as she …" at bounding box center [288, 147] width 165 height 14
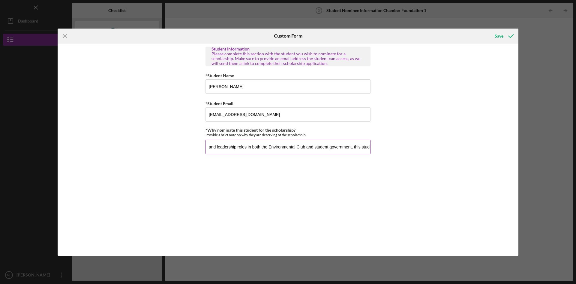
type input "I am honored to nominate Jordan Lee for the Bright Futures Scholarship, as she …"
click at [259, 142] on input "*Why nominate this student for the scholarship?" at bounding box center [288, 147] width 165 height 14
paste input "I am honored to nominate this student, as they exemplify academic excellence an…"
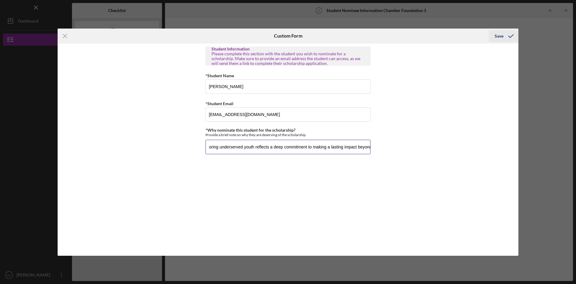
type input "I am honored to nominate this student, as they exemplify academic excellence an…"
click at [506, 34] on icon "submit" at bounding box center [511, 36] width 15 height 15
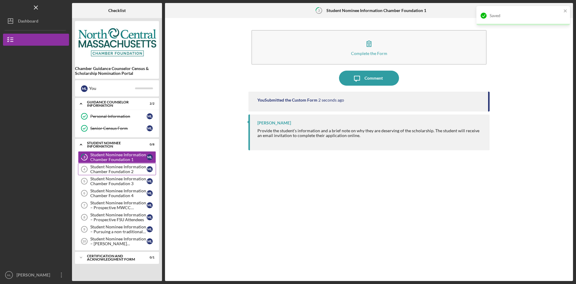
click at [104, 174] on div "Student Nominee Information Chamber Foundation 2" at bounding box center [118, 169] width 56 height 10
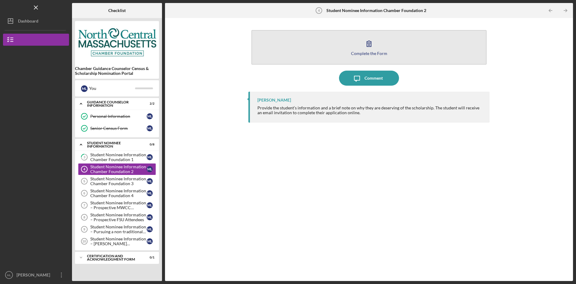
click at [323, 47] on button "Complete the Form Form" at bounding box center [369, 47] width 235 height 35
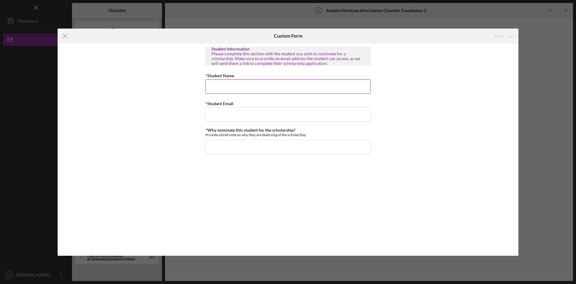
click at [299, 87] on input "*Student Name" at bounding box center [288, 86] width 165 height 14
type input "Steve Sampson"
type input "ssampson@gmail.com"
paste input "I am honored to nominate this student, as they exemplify academic excellence an…"
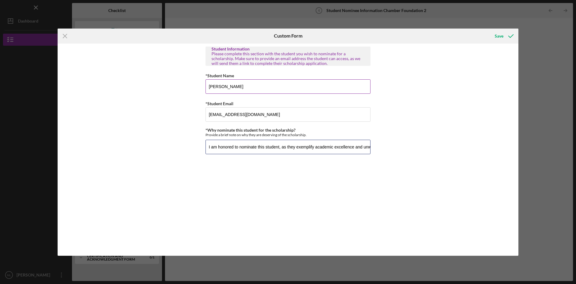
scroll to position [0, 594]
type input "I am honored to nominate this student, as they exemplify academic excellence an…"
click at [494, 38] on button "Save" at bounding box center [504, 36] width 30 height 12
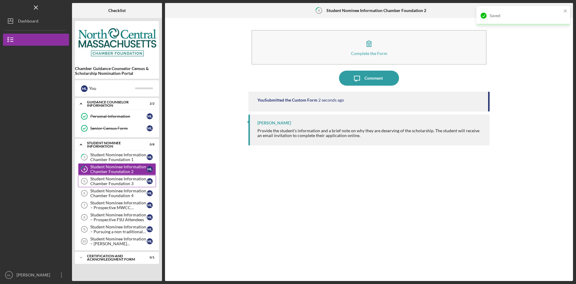
click at [134, 177] on div "Student Nominee Information Chamber Foundation 3" at bounding box center [118, 181] width 56 height 10
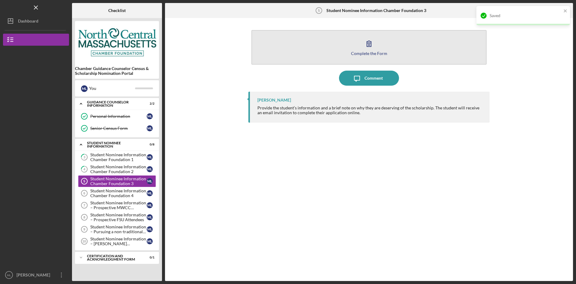
click at [297, 61] on button "Complete the Form Form" at bounding box center [369, 47] width 235 height 35
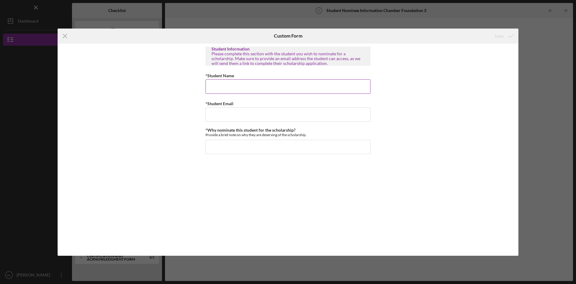
click at [313, 88] on input "*Student Name" at bounding box center [288, 86] width 165 height 14
type input "Luke Landon"
type input "llandon@gmail.com"
paste input "I am honored to nominate this student, as they exemplify academic excellence an…"
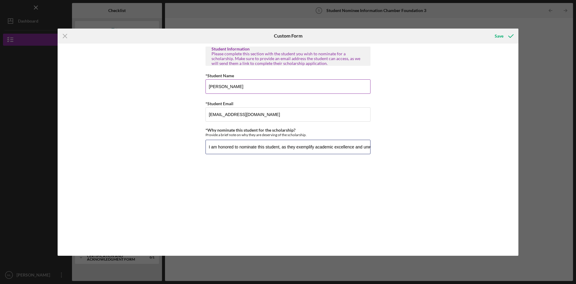
scroll to position [0, 594]
type input "I am honored to nominate this student, as they exemplify academic excellence an…"
click at [501, 36] on div "Save" at bounding box center [499, 36] width 9 height 12
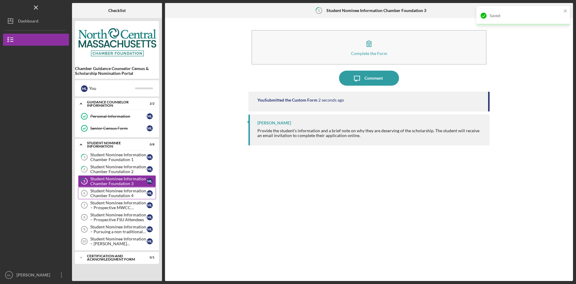
click at [117, 195] on div "Student Nominee Information Chamber Foundation 4" at bounding box center [118, 193] width 56 height 10
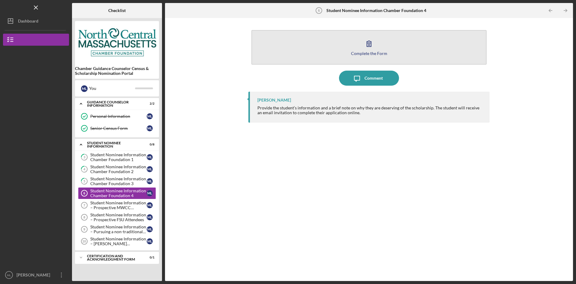
click at [329, 51] on button "Complete the Form Form" at bounding box center [369, 47] width 235 height 35
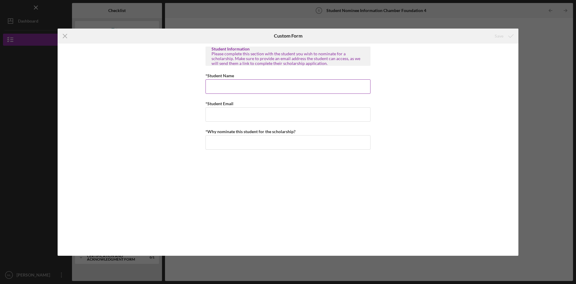
click at [268, 89] on input "*Student Name" at bounding box center [288, 86] width 165 height 14
type input "S"
type input "J"
type input "Winter London"
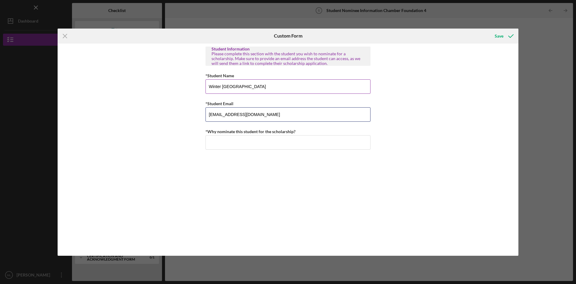
type input "wlondon@gmail.com"
paste input "I am honored to nominate this student, as they exemplify academic excellence an…"
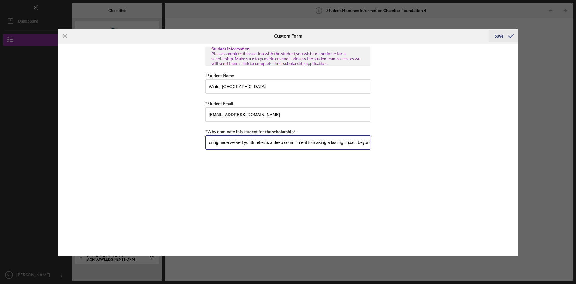
type input "I am honored to nominate this student, as they exemplify academic excellence an…"
click at [514, 35] on icon "submit" at bounding box center [511, 36] width 15 height 15
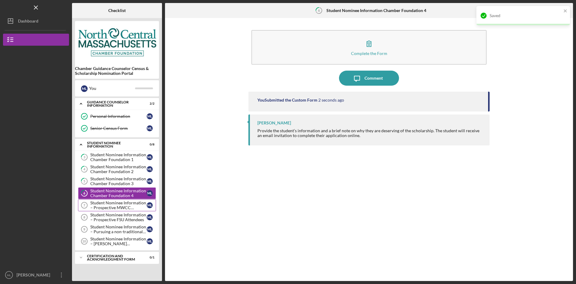
click at [113, 205] on div "Student Nominee Information – Prospective MWCC Attendees" at bounding box center [118, 205] width 56 height 10
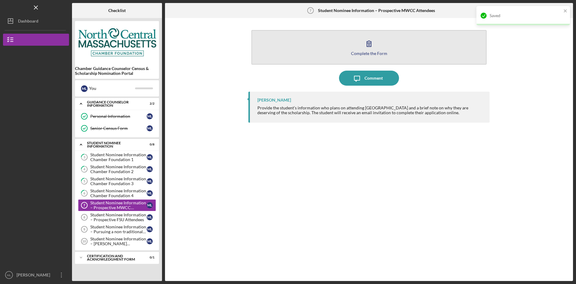
click at [318, 54] on button "Complete the Form Form" at bounding box center [369, 47] width 235 height 35
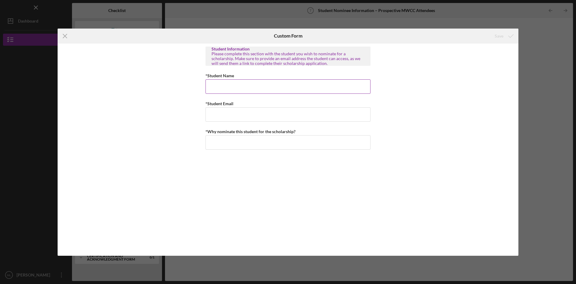
click at [304, 85] on input "*Student Name" at bounding box center [288, 86] width 165 height 14
type input "Kiley Kennedy"
type input "kkennedy@gmail.com"
paste input "I am honored to nominate this student, as they exemplify academic excellence an…"
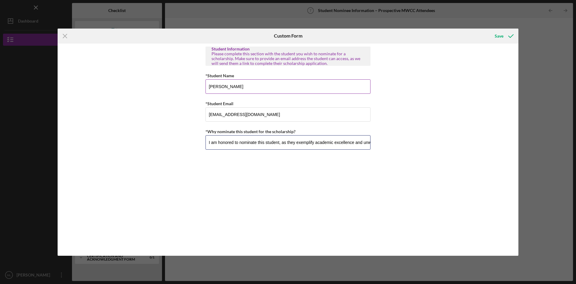
scroll to position [0, 594]
type input "I am honored to nominate this student, as they exemplify academic excellence an…"
click at [498, 38] on div "Save" at bounding box center [499, 36] width 9 height 12
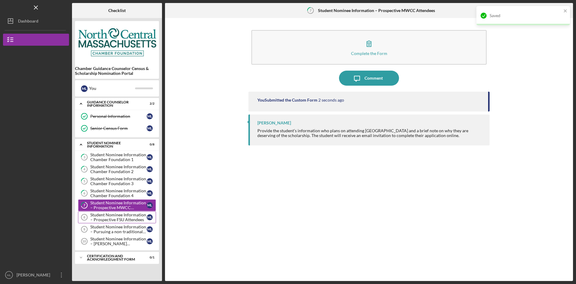
click at [127, 219] on div "Student Nominee Information – Prospective FSU Attendees" at bounding box center [118, 217] width 56 height 10
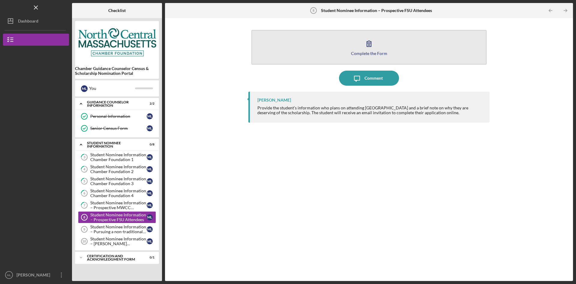
click at [329, 50] on button "Complete the Form Form" at bounding box center [369, 47] width 235 height 35
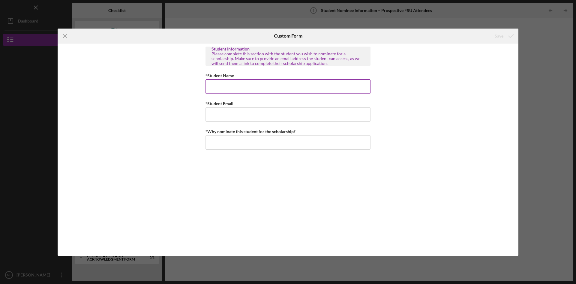
click at [285, 87] on input "*Student Name" at bounding box center [288, 86] width 165 height 14
type input "Peter Palicki"
click at [241, 110] on input "*Student Email" at bounding box center [288, 114] width 165 height 14
type input "P"
type input "ppalicki@gmail.com"
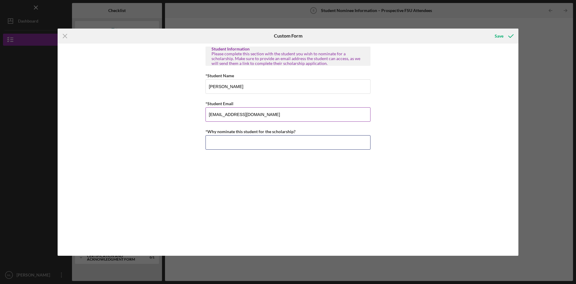
paste input "I am honored to nominate this student, as they exemplify academic excellence an…"
type input "I am honored to nominate this student, as they exemplify academic excellence an…"
click at [499, 32] on div "Save" at bounding box center [499, 36] width 9 height 12
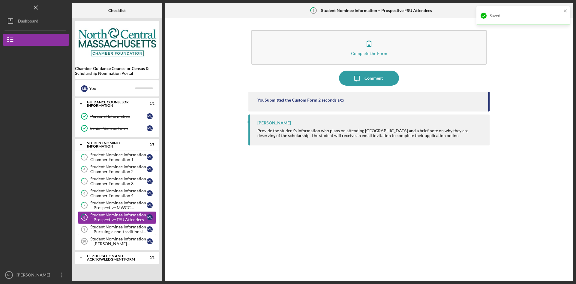
click at [116, 228] on div "Student Nominee Information – Pursuing a non-traditional career" at bounding box center [118, 229] width 56 height 10
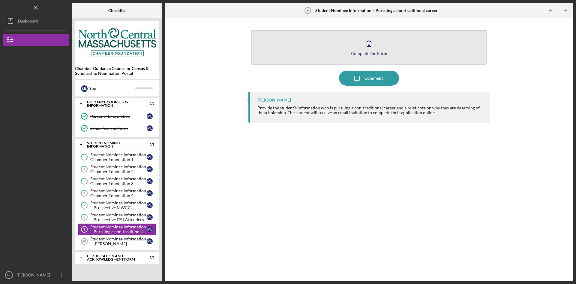
click at [335, 51] on button "Complete the Form Form" at bounding box center [369, 47] width 235 height 35
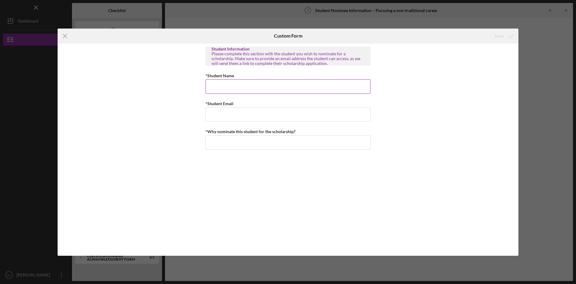
drag, startPoint x: 289, startPoint y: 85, endPoint x: 288, endPoint y: 89, distance: 4.2
click at [288, 89] on input "*Student Name" at bounding box center [288, 86] width 165 height 14
type input "Alex Love"
click at [282, 117] on input "*Student Email" at bounding box center [288, 114] width 165 height 14
type input "alove@gmail.com"
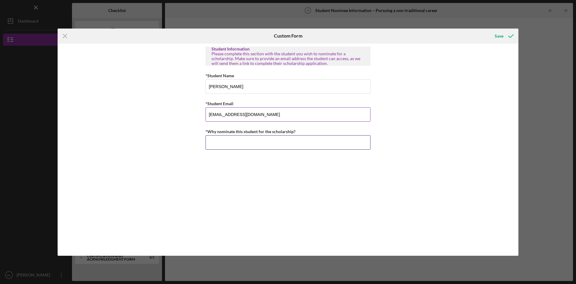
paste input "I am honored to nominate this student, as they exemplify academic excellence an…"
type input "I am honored to nominate this student, as they exemplify academic excellence an…"
click at [503, 34] on div "Save" at bounding box center [499, 36] width 9 height 12
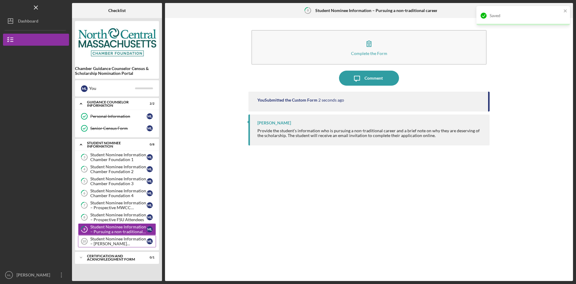
click at [110, 237] on div "Student Nominee Information – McKeehan Scholarship" at bounding box center [118, 241] width 56 height 10
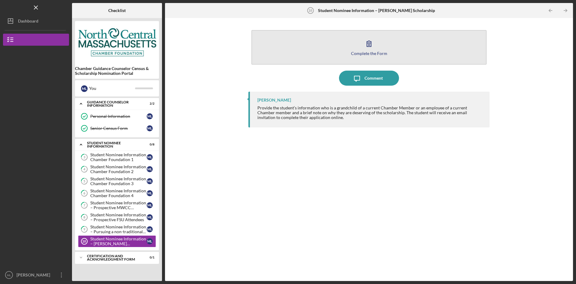
click at [323, 51] on button "Complete the Form Form" at bounding box center [369, 47] width 235 height 35
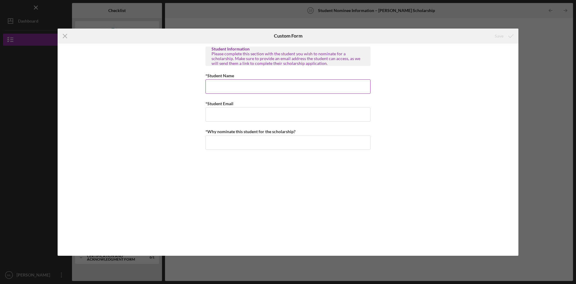
click at [295, 83] on input "*Student Name" at bounding box center [288, 86] width 165 height 14
type input "Henry Harry"
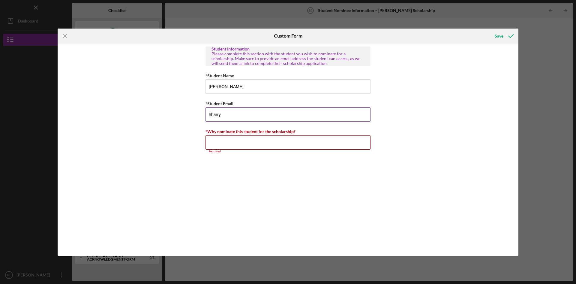
click at [287, 118] on input "hharry" at bounding box center [288, 114] width 165 height 14
type input "hharry@gmail.com"
paste input "I am honored to nominate this student, as they exemplify academic excellence an…"
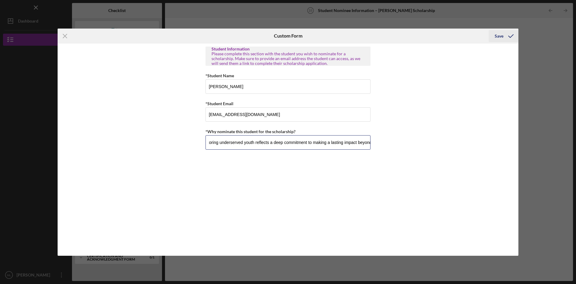
type input "I am honored to nominate this student, as they exemplify academic excellence an…"
click at [500, 37] on div "Save" at bounding box center [499, 36] width 9 height 12
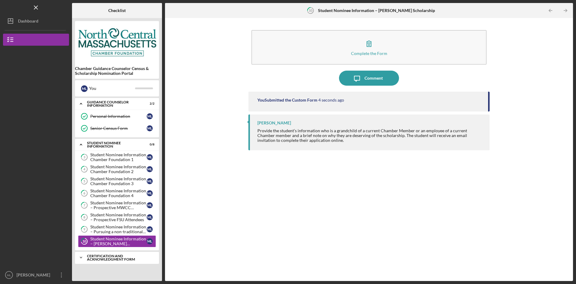
click at [95, 260] on div "Certification and Acknowledgment Form" at bounding box center [119, 257] width 65 height 7
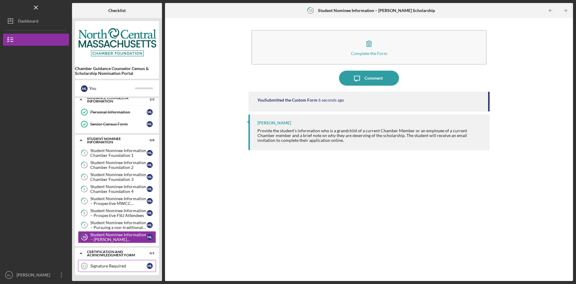
click at [111, 264] on div "Signature Required" at bounding box center [118, 265] width 56 height 5
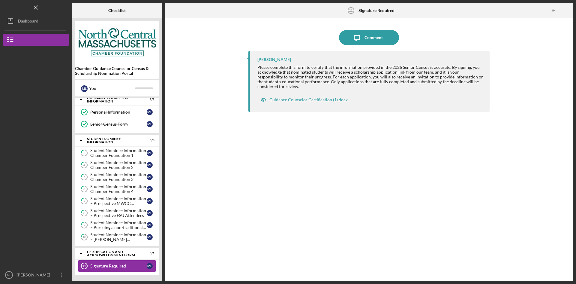
click at [282, 179] on div "Bea Lee Please complete this form to certify that the information provided in t…" at bounding box center [369, 161] width 241 height 221
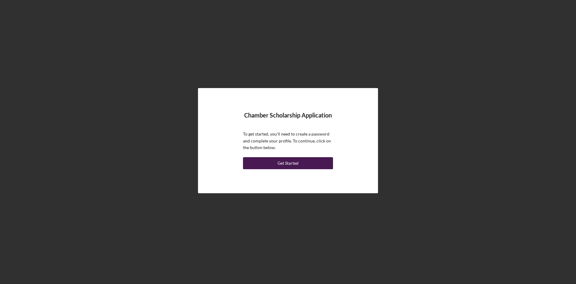
click at [289, 165] on div "Get Started" at bounding box center [288, 163] width 21 height 12
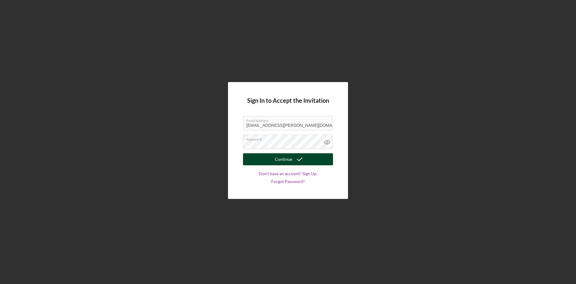
click at [295, 163] on icon "submit" at bounding box center [299, 159] width 15 height 15
